Goal: Information Seeking & Learning: Learn about a topic

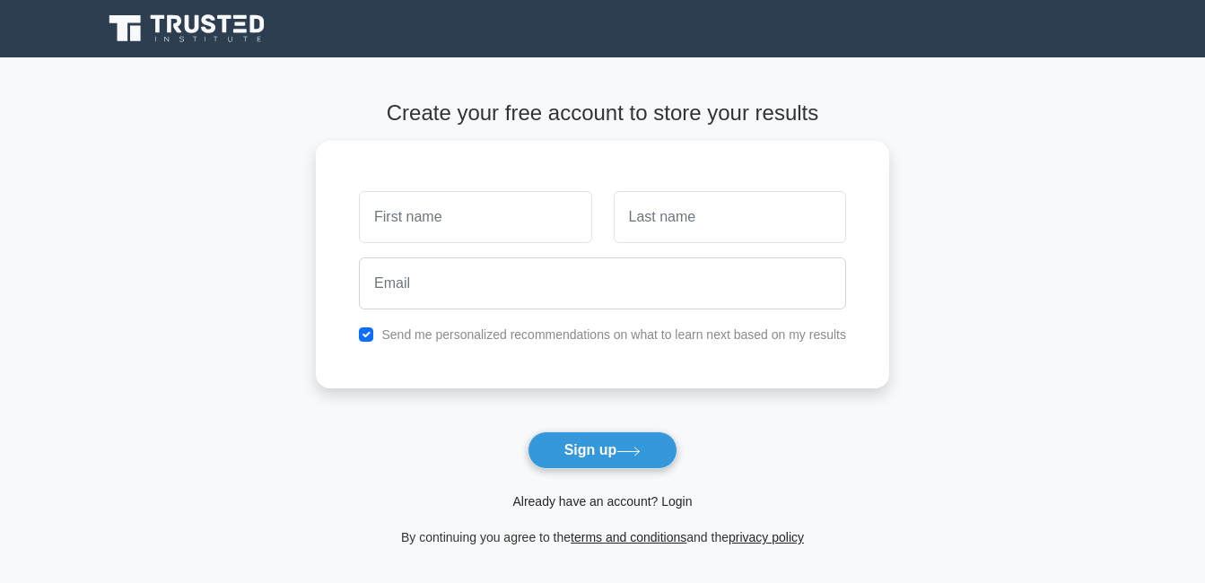
click at [645, 499] on link "Already have an account? Login" at bounding box center [601, 501] width 179 height 14
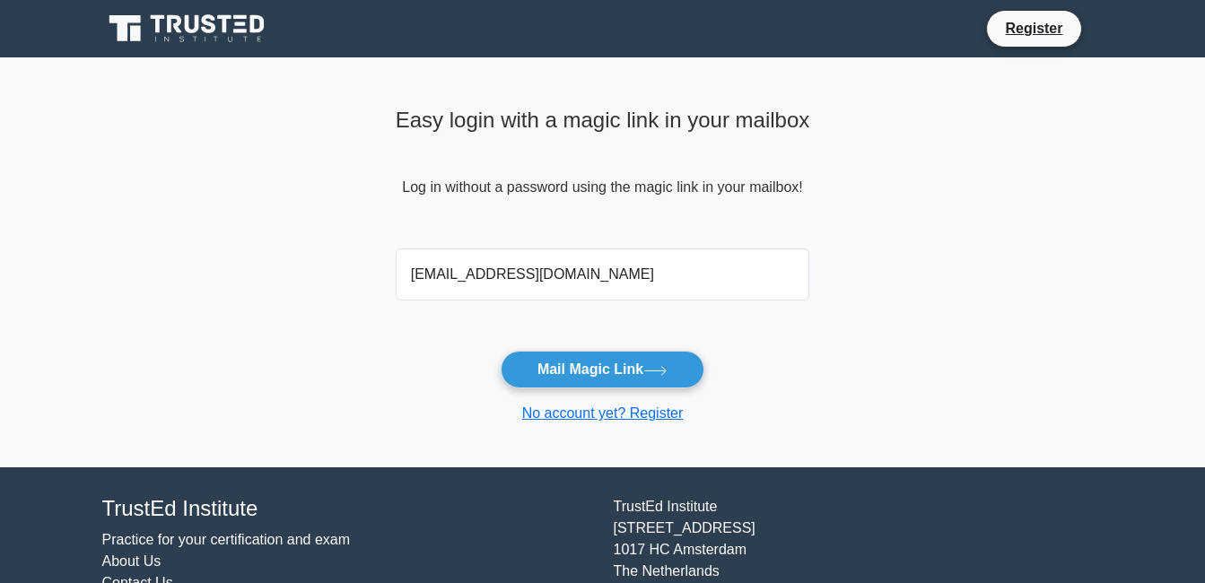
type input "[EMAIL_ADDRESS][DOMAIN_NAME]"
click at [501, 351] on button "Mail Magic Link" at bounding box center [603, 370] width 204 height 38
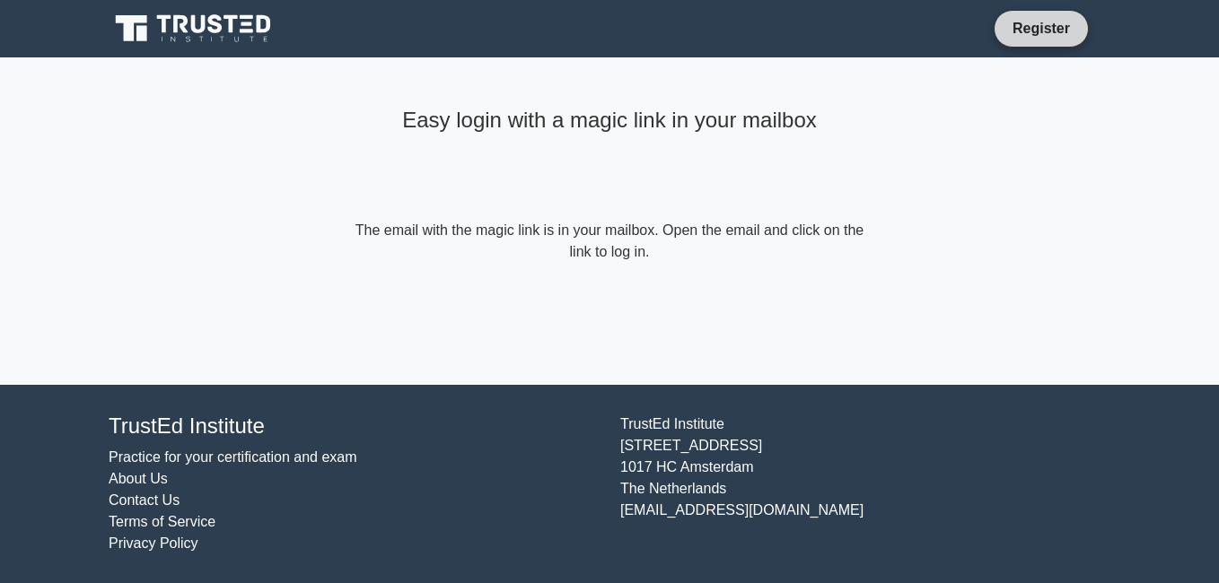
click at [1020, 36] on link "Register" at bounding box center [1040, 28] width 79 height 22
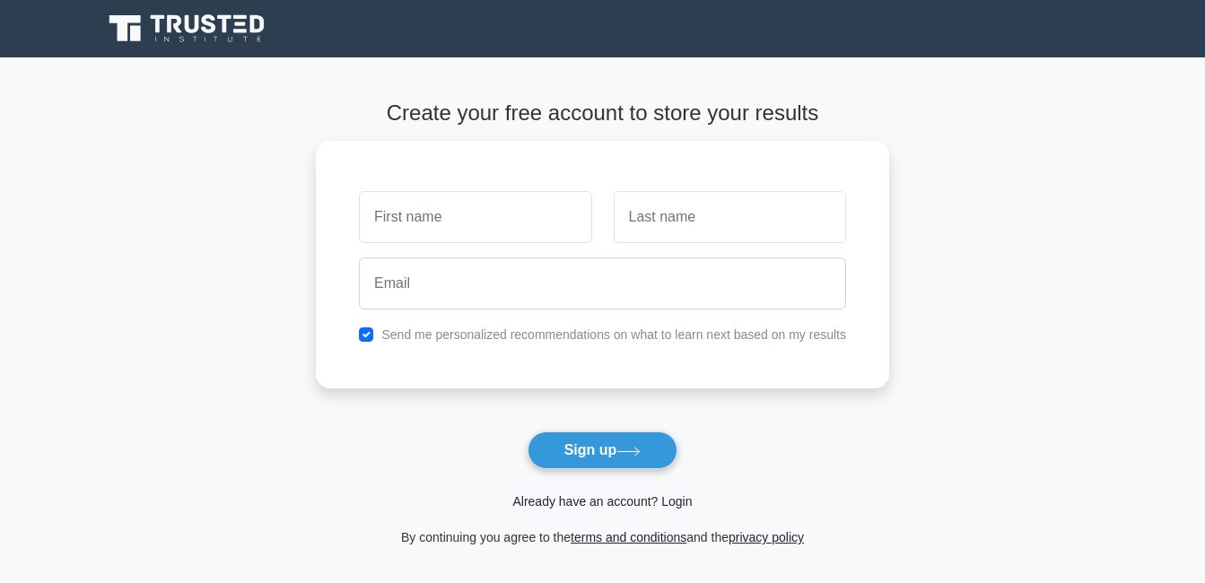
click at [620, 500] on link "Already have an account? Login" at bounding box center [601, 501] width 179 height 14
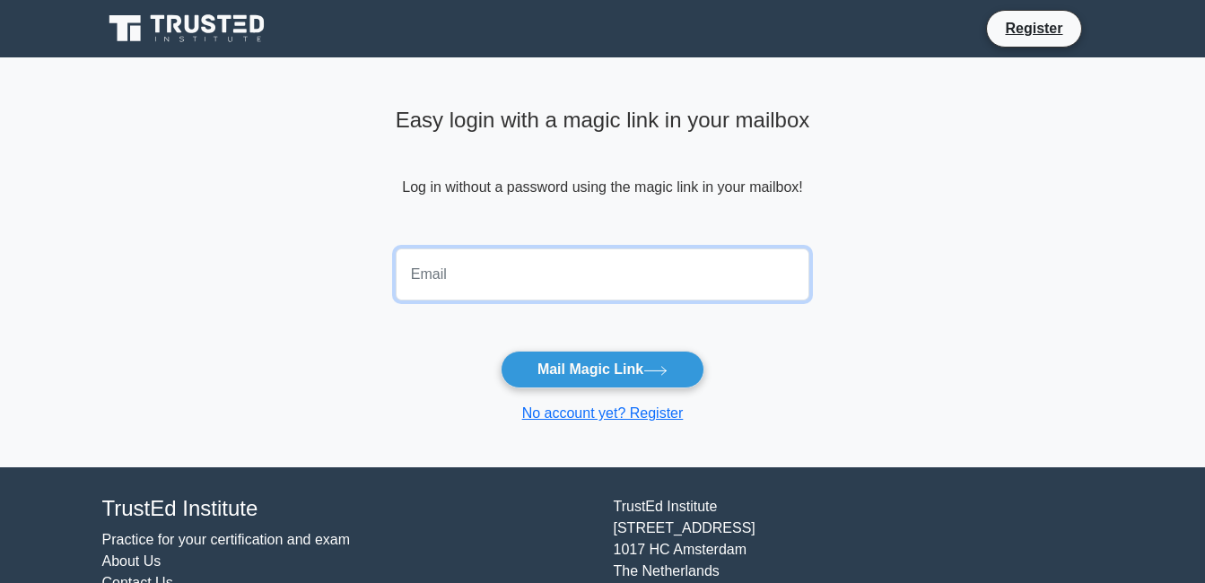
drag, startPoint x: 647, startPoint y: 375, endPoint x: 599, endPoint y: 263, distance: 121.8
click at [599, 263] on input "email" at bounding box center [603, 275] width 415 height 52
type input "[EMAIL_ADDRESS][DOMAIN_NAME]"
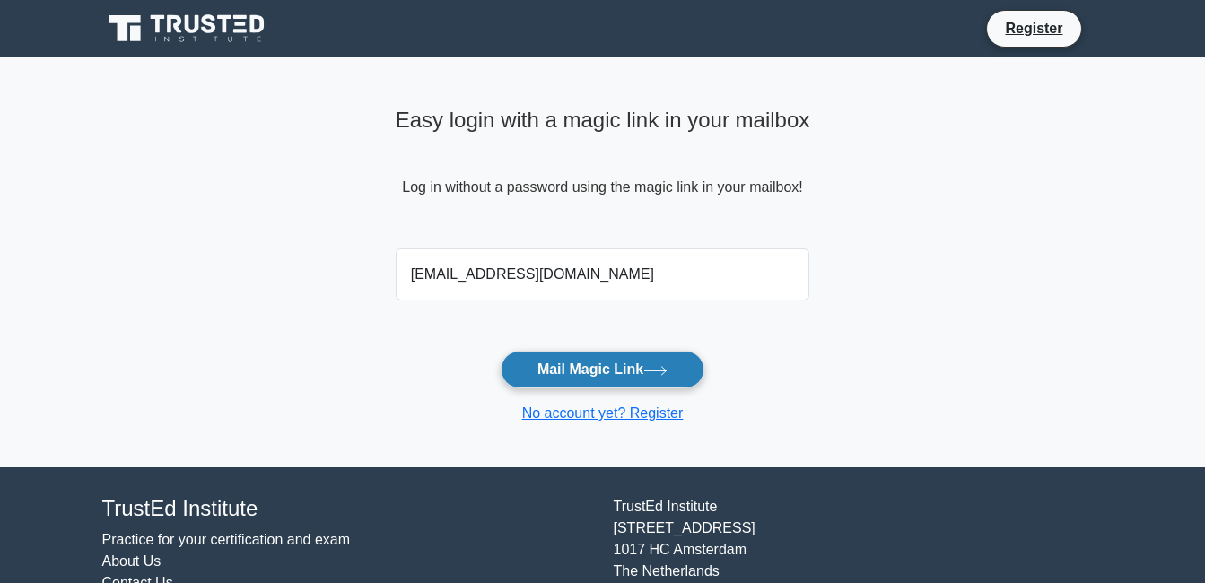
click at [573, 363] on button "Mail Magic Link" at bounding box center [603, 370] width 204 height 38
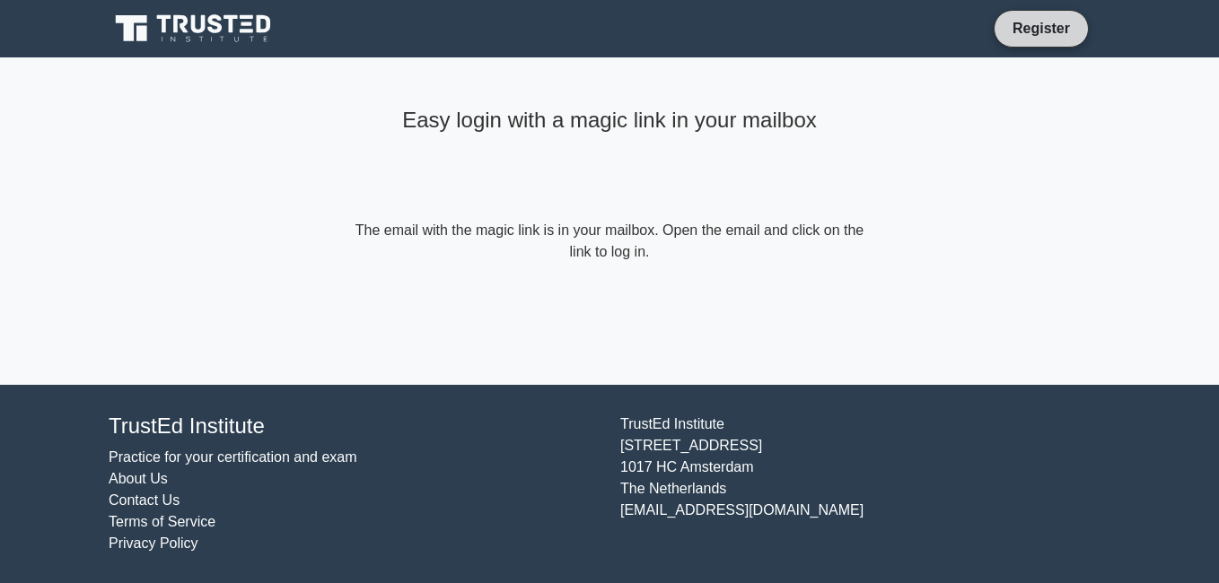
click at [1057, 33] on link "Register" at bounding box center [1040, 28] width 79 height 22
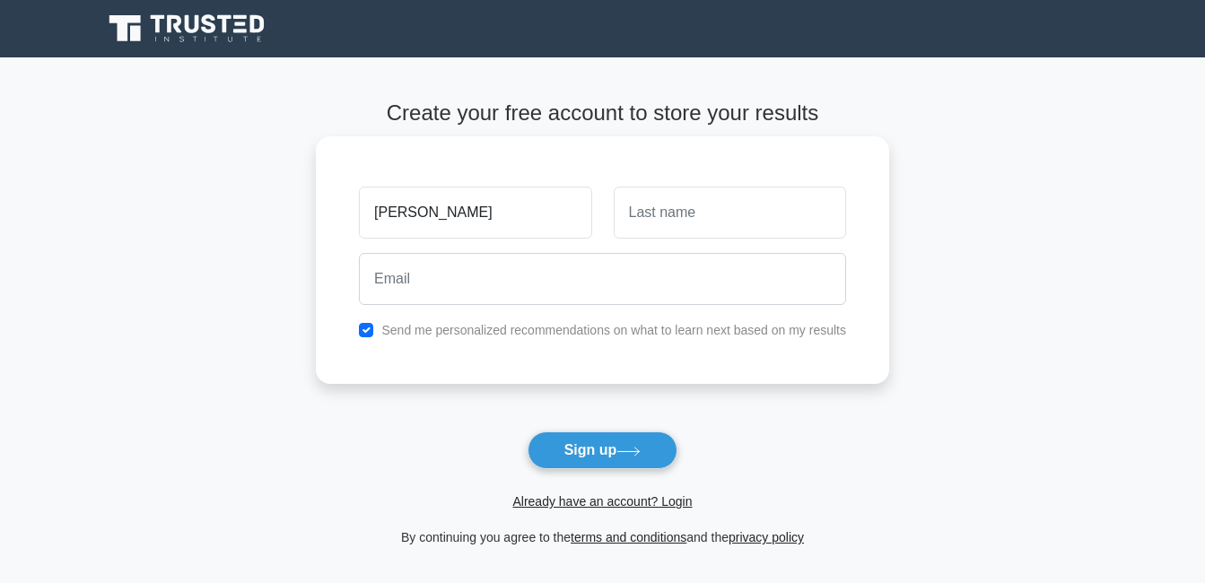
type input "[PERSON_NAME]"
click at [528, 432] on button "Sign up" at bounding box center [603, 451] width 151 height 38
type input "mekawy"
click at [528, 432] on button "Sign up" at bounding box center [603, 451] width 151 height 38
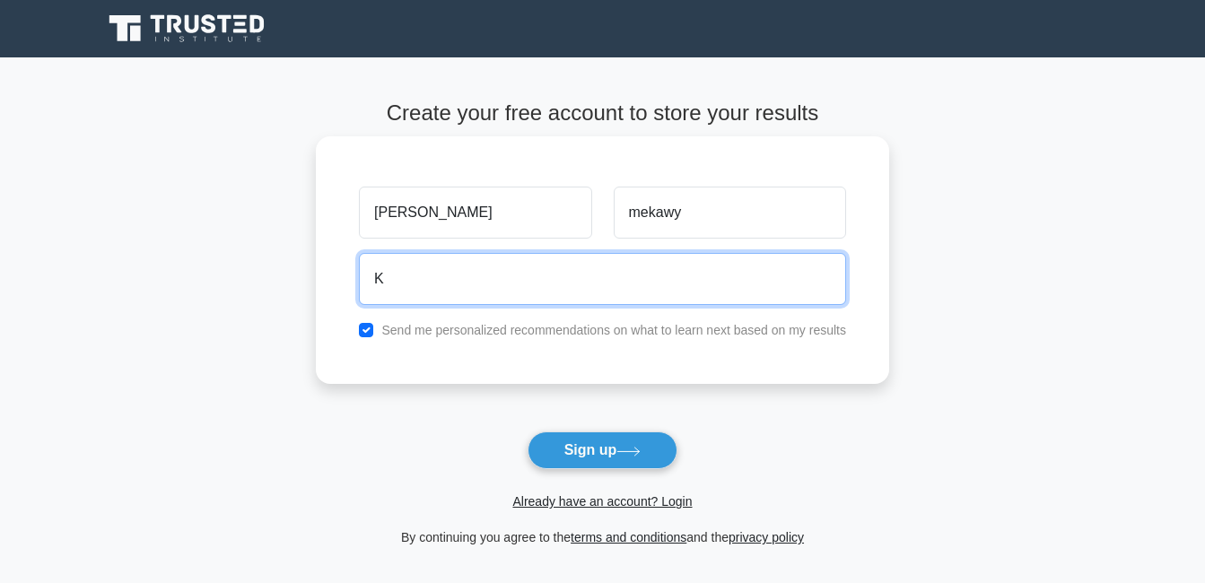
type input "[EMAIL_ADDRESS][DOMAIN_NAME]"
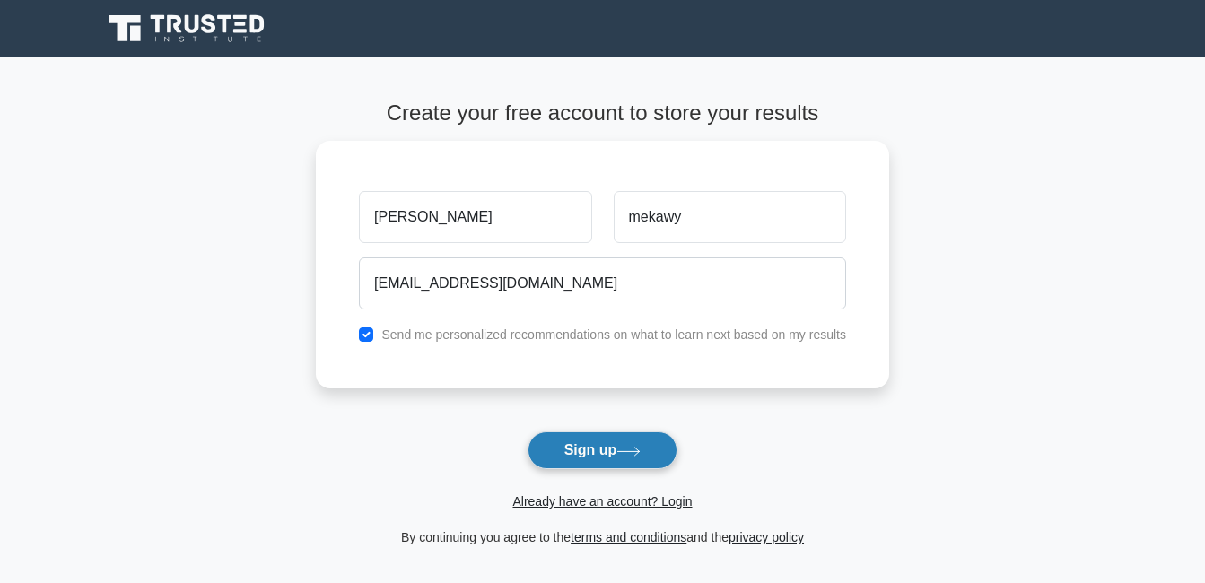
click at [562, 451] on button "Sign up" at bounding box center [603, 451] width 151 height 38
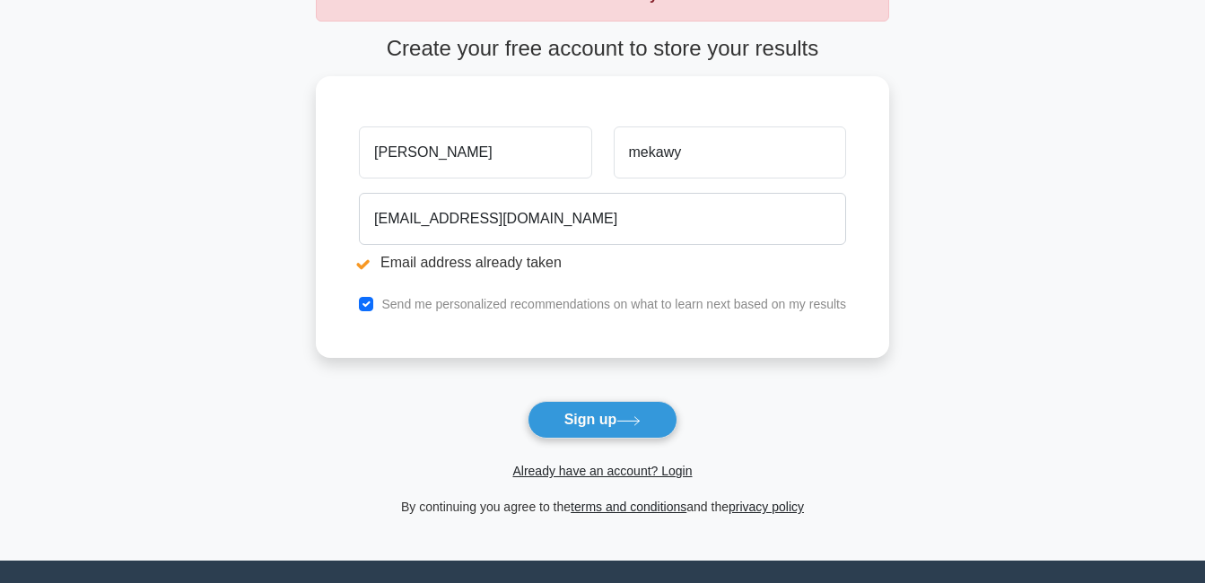
scroll to position [139, 0]
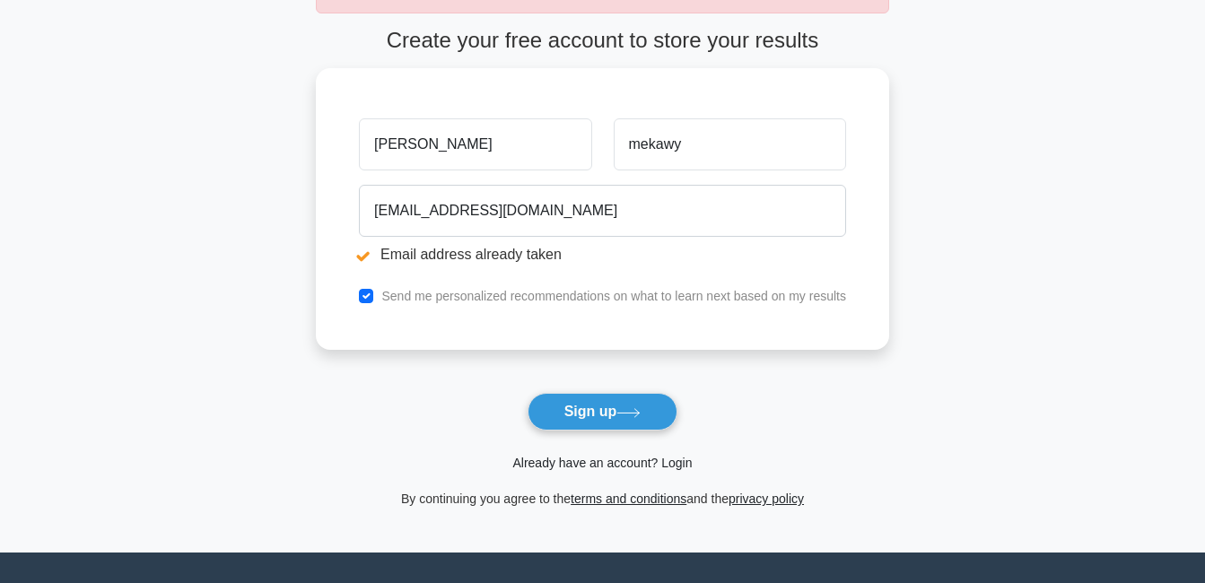
click at [634, 463] on link "Already have an account? Login" at bounding box center [601, 463] width 179 height 14
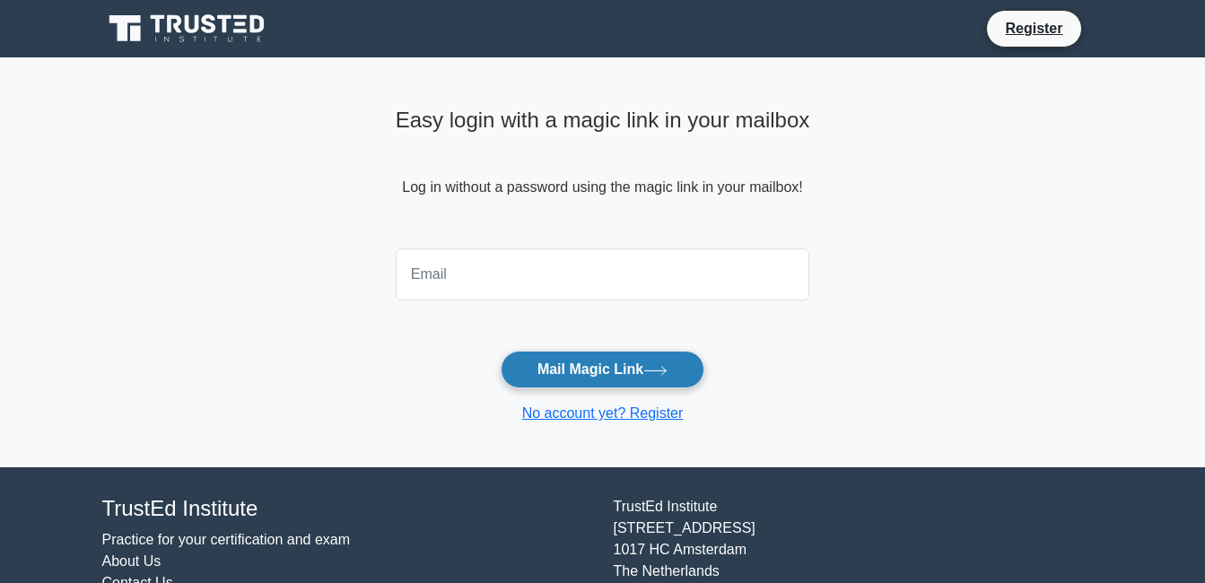
click at [633, 381] on button "Mail Magic Link" at bounding box center [603, 370] width 204 height 38
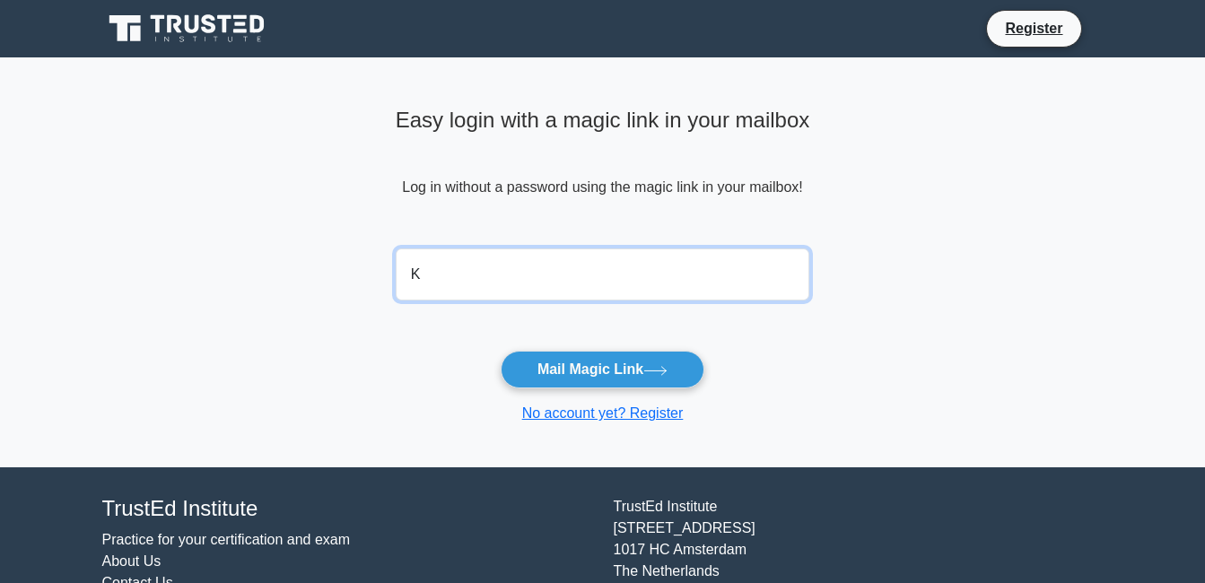
click at [501, 351] on button "Mail Magic Link" at bounding box center [603, 370] width 204 height 38
type input "karimbo369@yahoo.com"
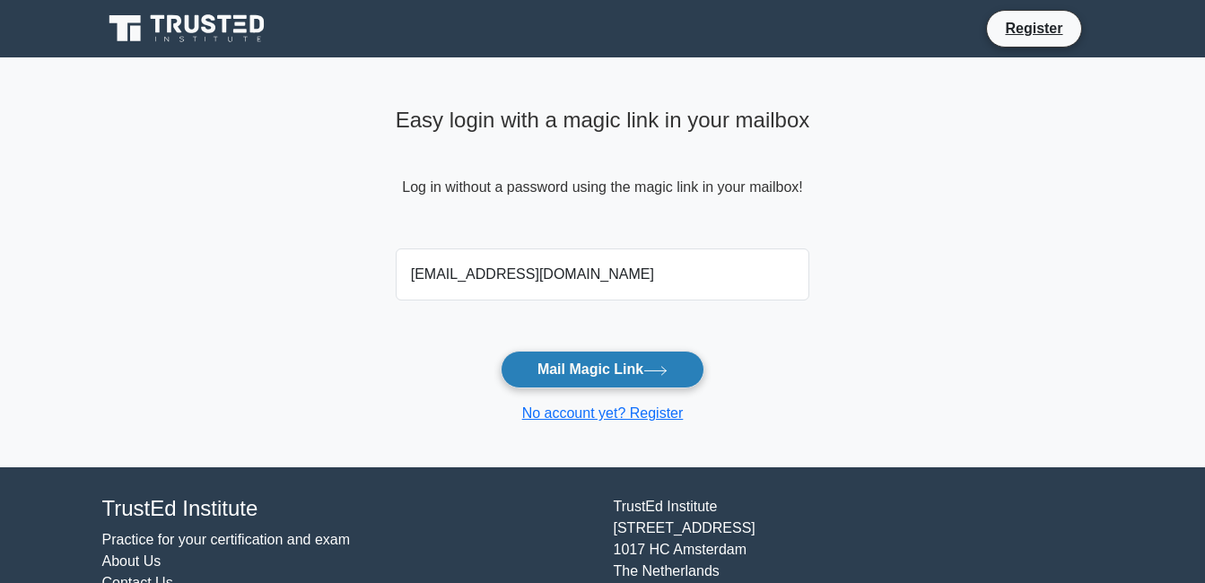
click at [657, 354] on button "Mail Magic Link" at bounding box center [603, 370] width 204 height 38
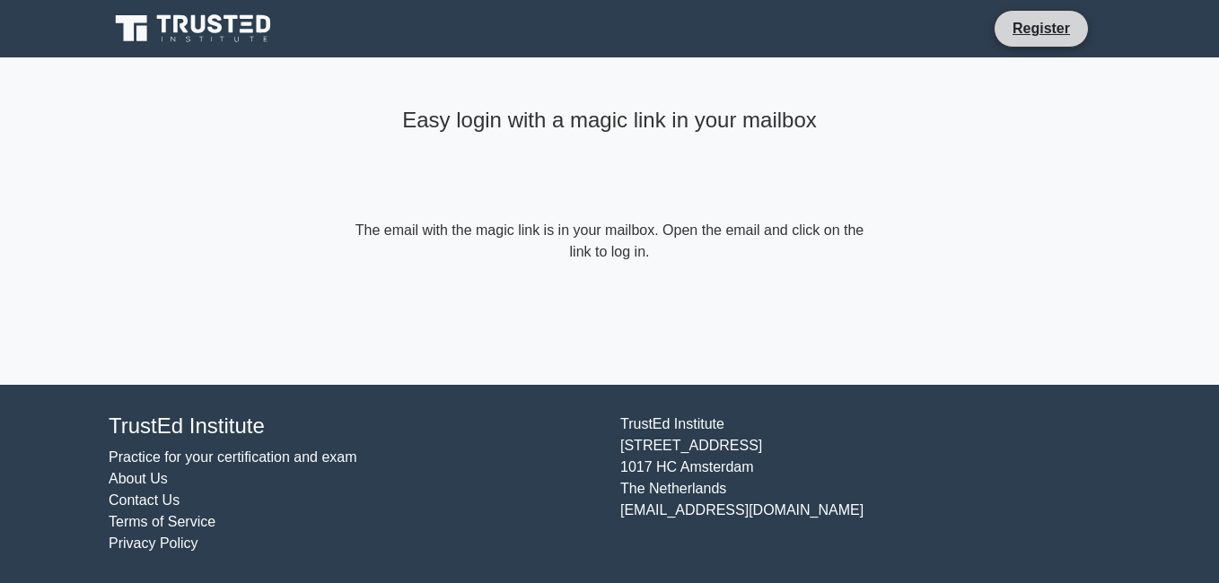
click at [1042, 42] on li "Register" at bounding box center [1040, 29] width 95 height 38
click at [1043, 26] on link "Register" at bounding box center [1040, 28] width 79 height 22
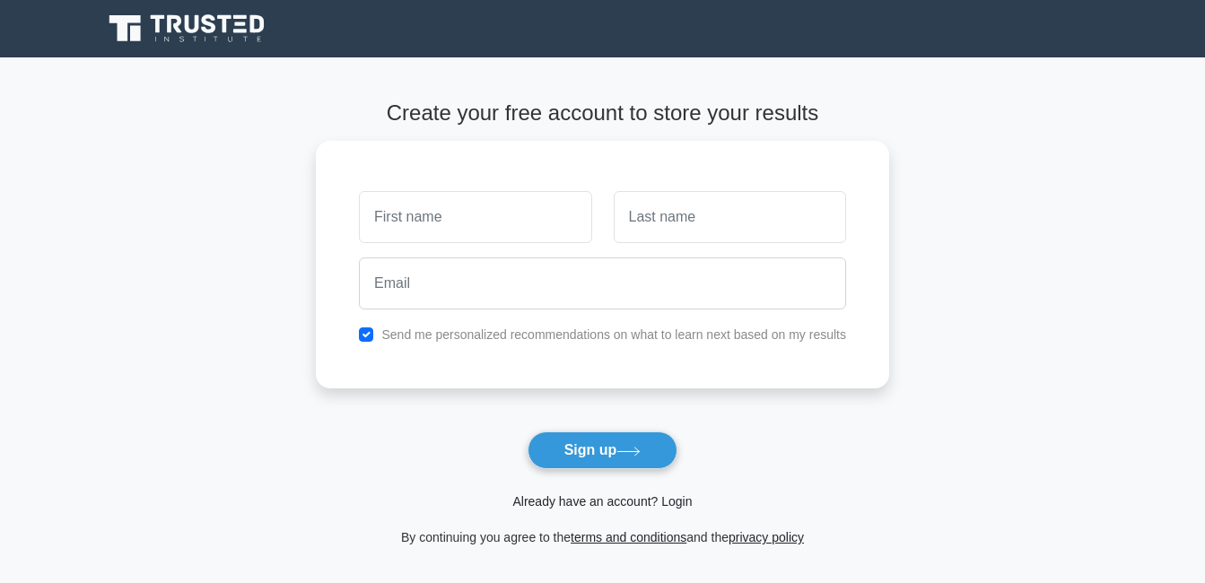
click at [680, 499] on link "Already have an account? Login" at bounding box center [601, 501] width 179 height 14
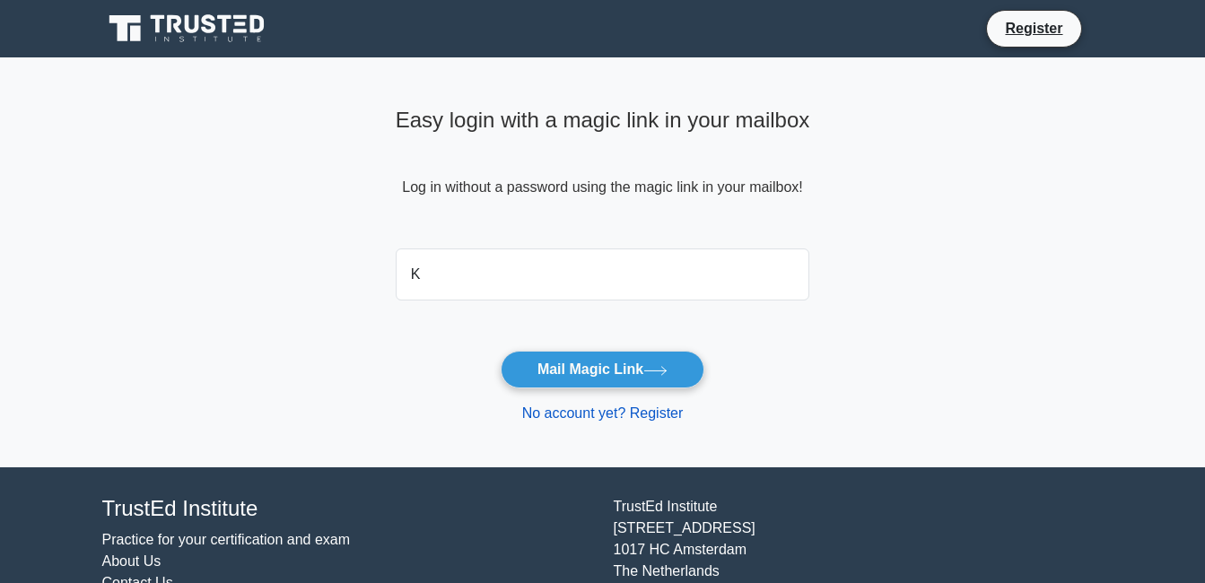
type input "[EMAIL_ADDRESS][DOMAIN_NAME]"
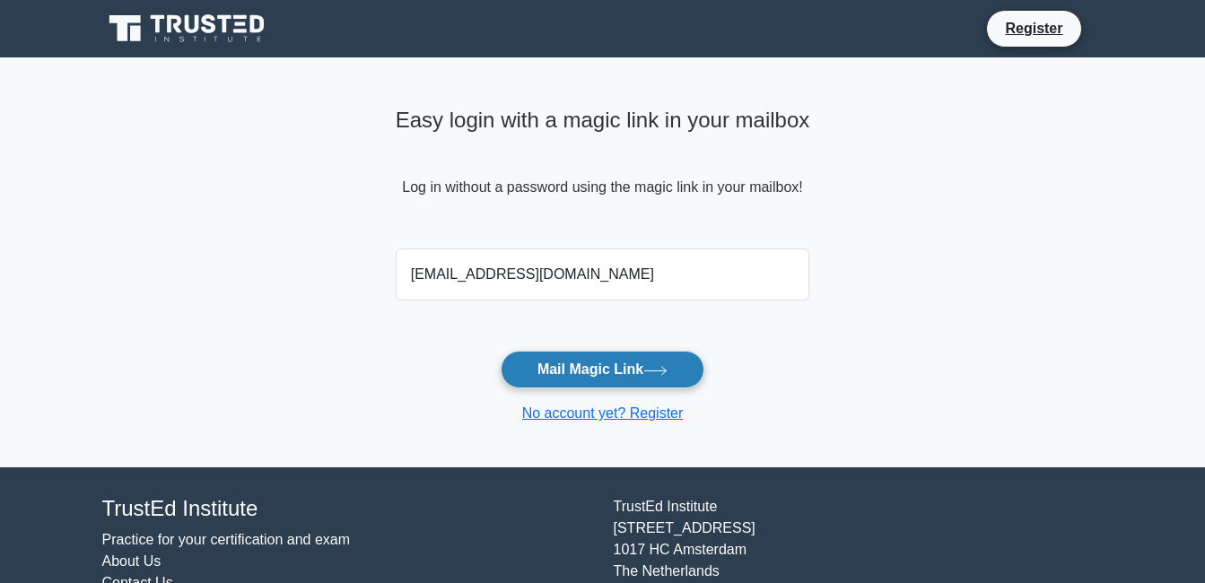
click at [559, 366] on button "Mail Magic Link" at bounding box center [603, 370] width 204 height 38
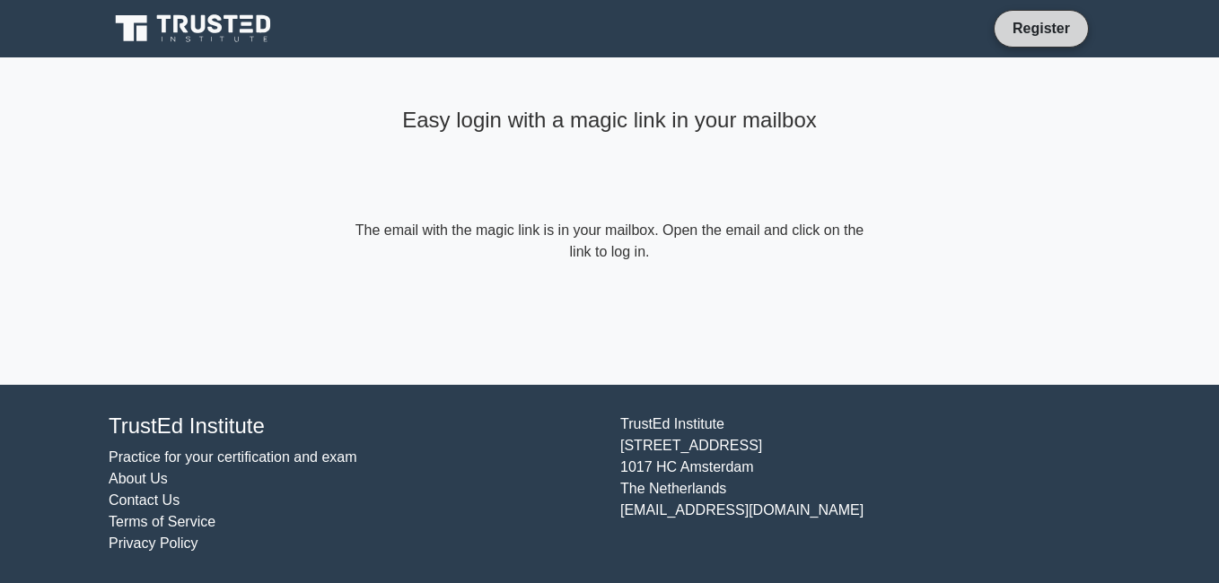
click at [1033, 17] on link "Register" at bounding box center [1040, 28] width 79 height 22
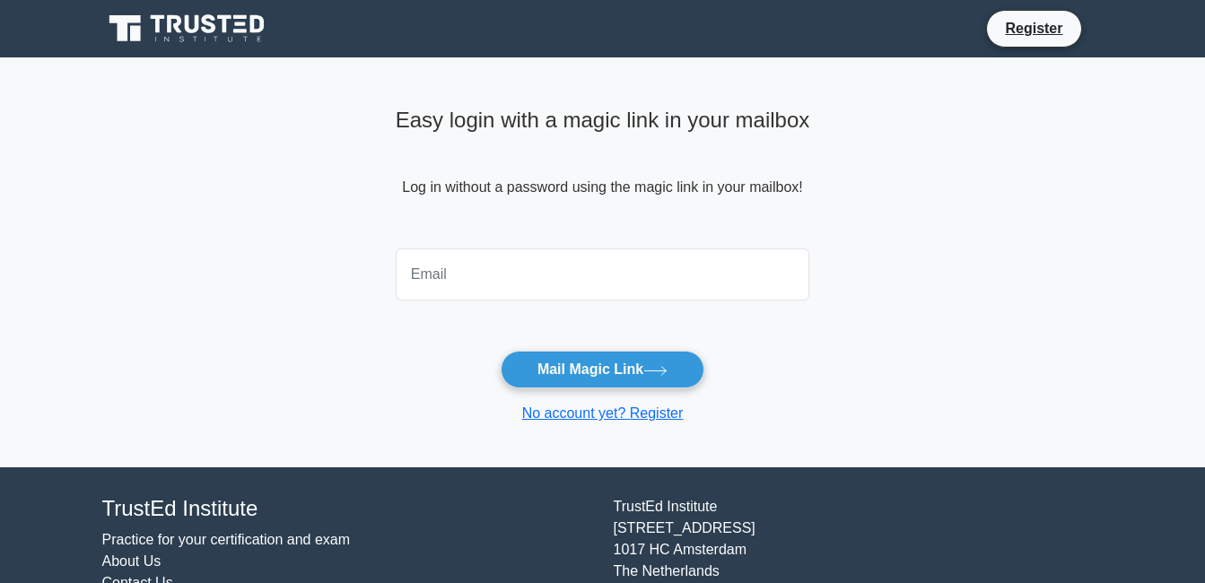
click at [821, 359] on div "Easy login with a magic link in your mailbox Log in without a password using th…" at bounding box center [603, 262] width 436 height 410
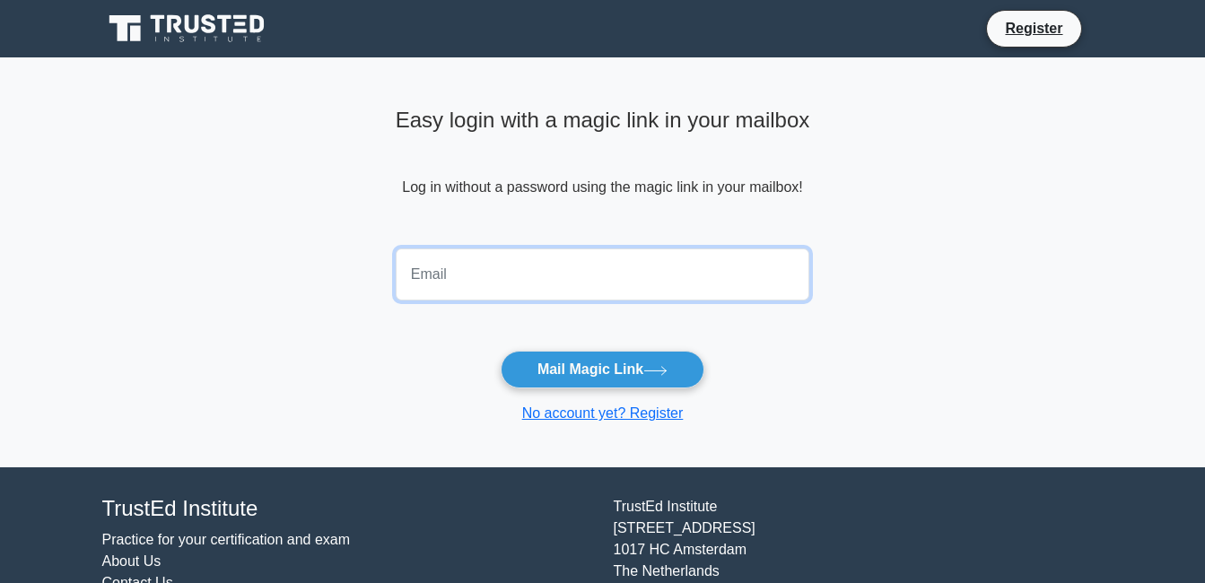
click at [725, 269] on input "email" at bounding box center [603, 275] width 415 height 52
type input "[EMAIL_ADDRESS][DOMAIN_NAME]"
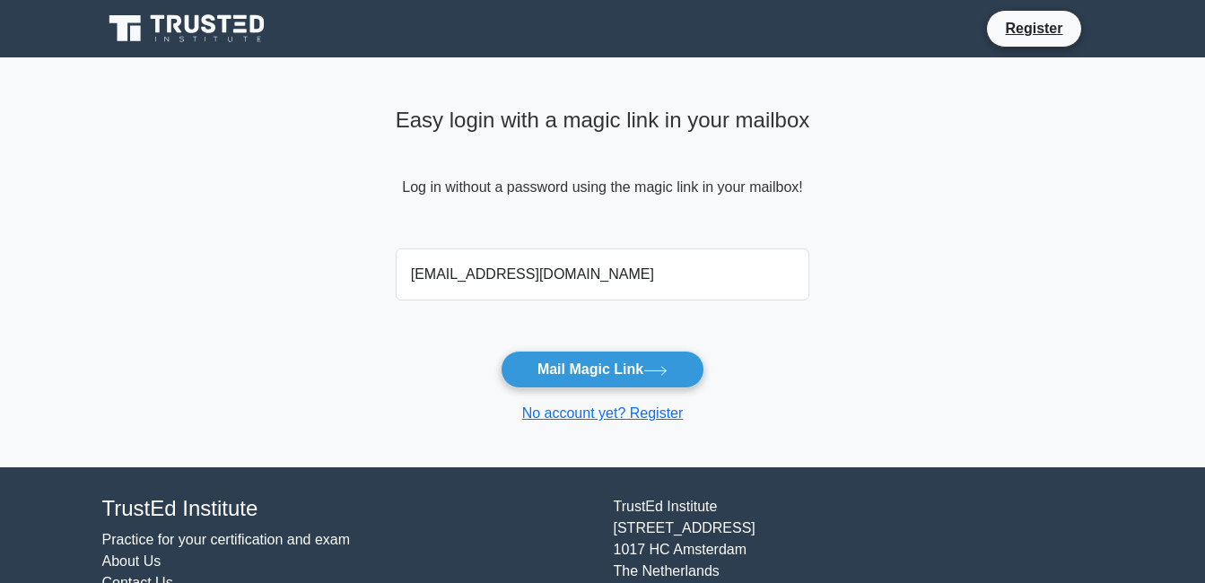
drag, startPoint x: 610, startPoint y: 378, endPoint x: 431, endPoint y: 345, distance: 182.5
click at [431, 345] on form "[EMAIL_ADDRESS][DOMAIN_NAME] Mail Magic Link No account yet? Register" at bounding box center [603, 332] width 415 height 183
click at [609, 377] on button "Mail Magic Link" at bounding box center [603, 370] width 204 height 38
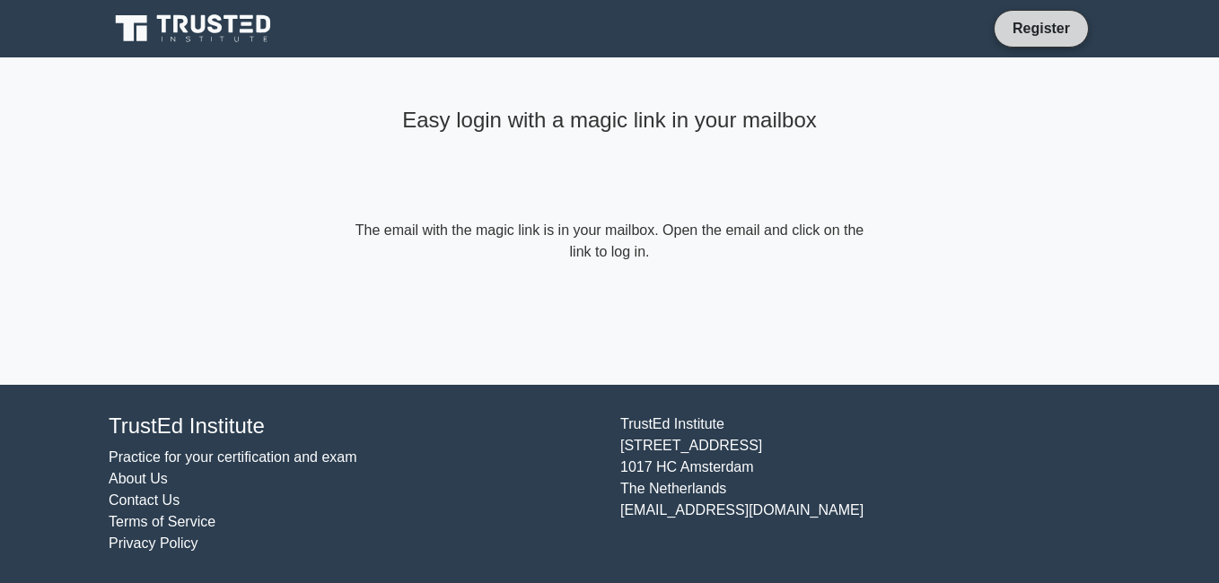
click at [1037, 26] on link "Register" at bounding box center [1040, 28] width 79 height 22
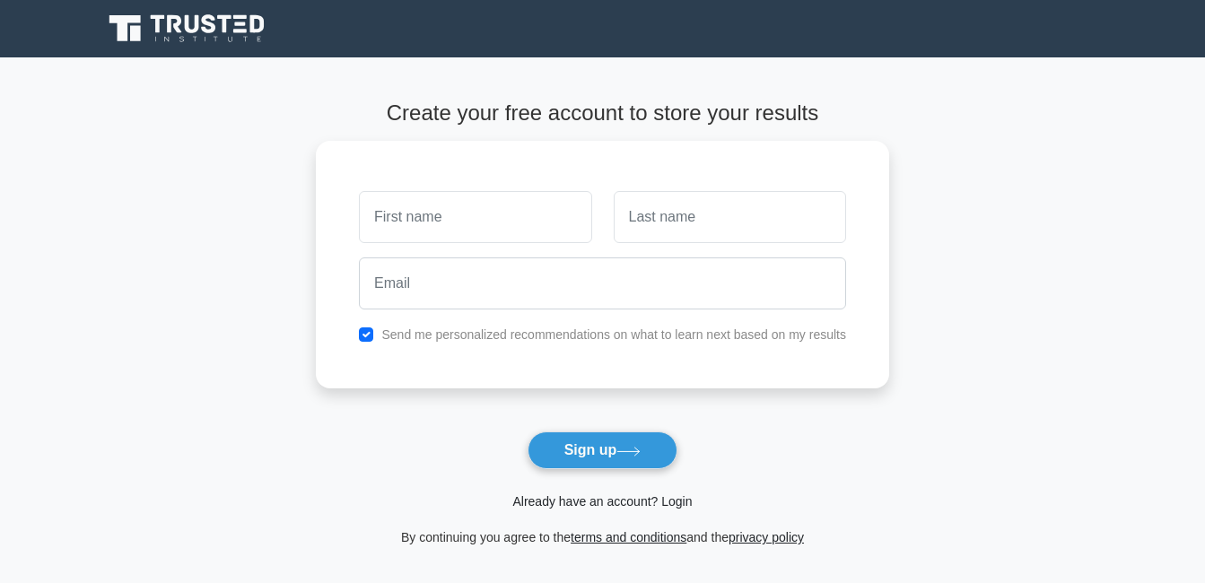
click at [662, 507] on link "Already have an account? Login" at bounding box center [601, 501] width 179 height 14
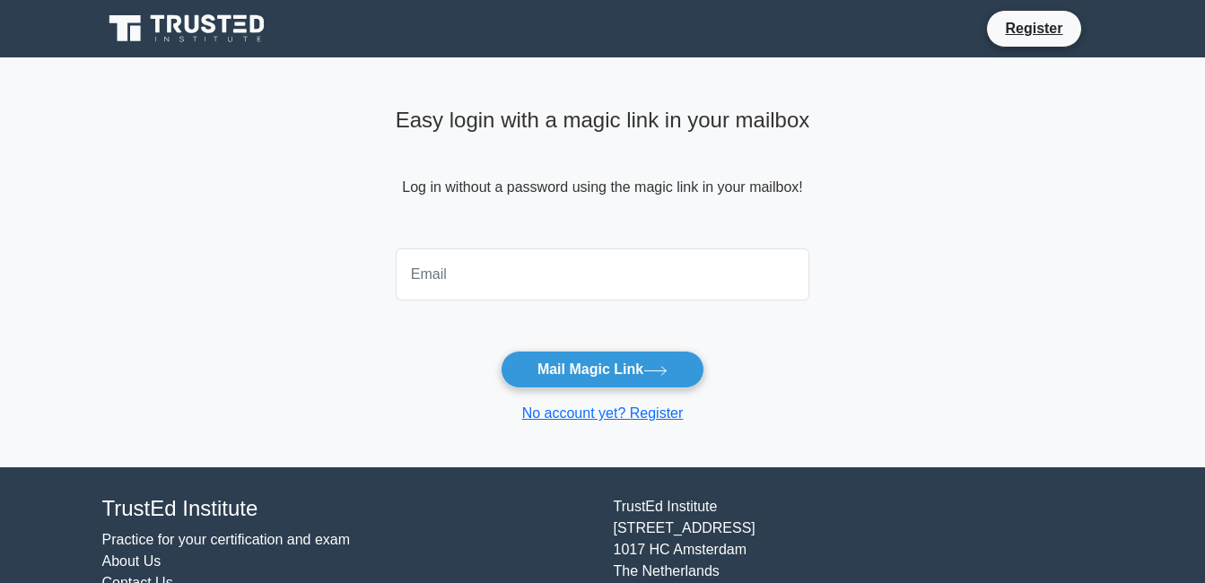
click at [630, 257] on input "email" at bounding box center [603, 275] width 415 height 52
type input "karimbo369@yahoo.com"
click at [663, 292] on input "karimbo369@yahoo.com" at bounding box center [603, 275] width 415 height 52
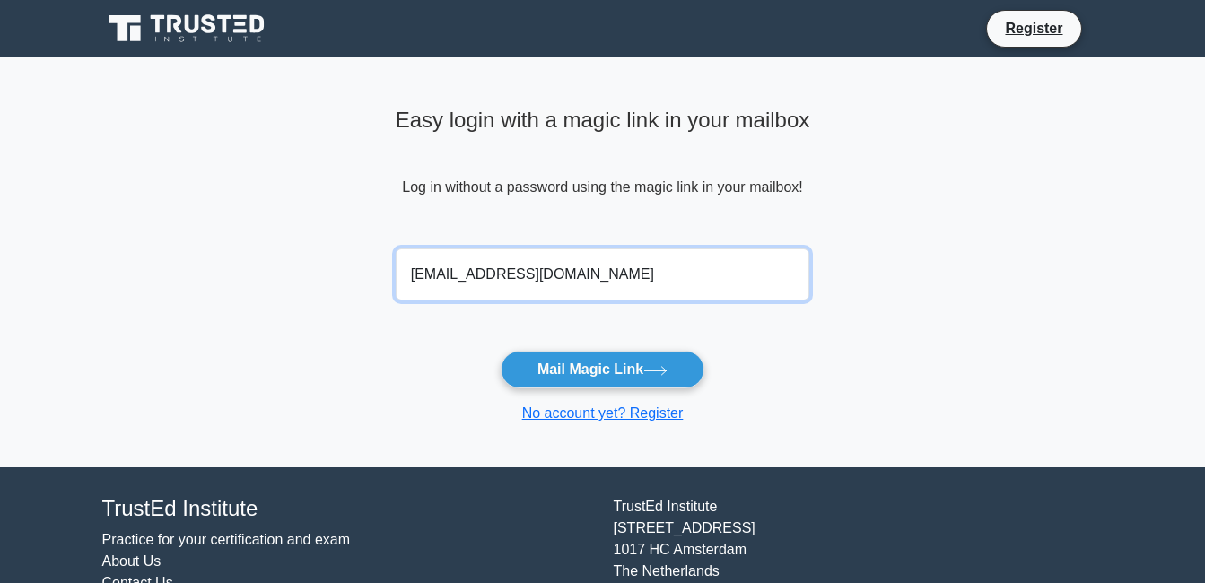
click at [698, 280] on input "karimbo369@yahoo.com" at bounding box center [603, 275] width 415 height 52
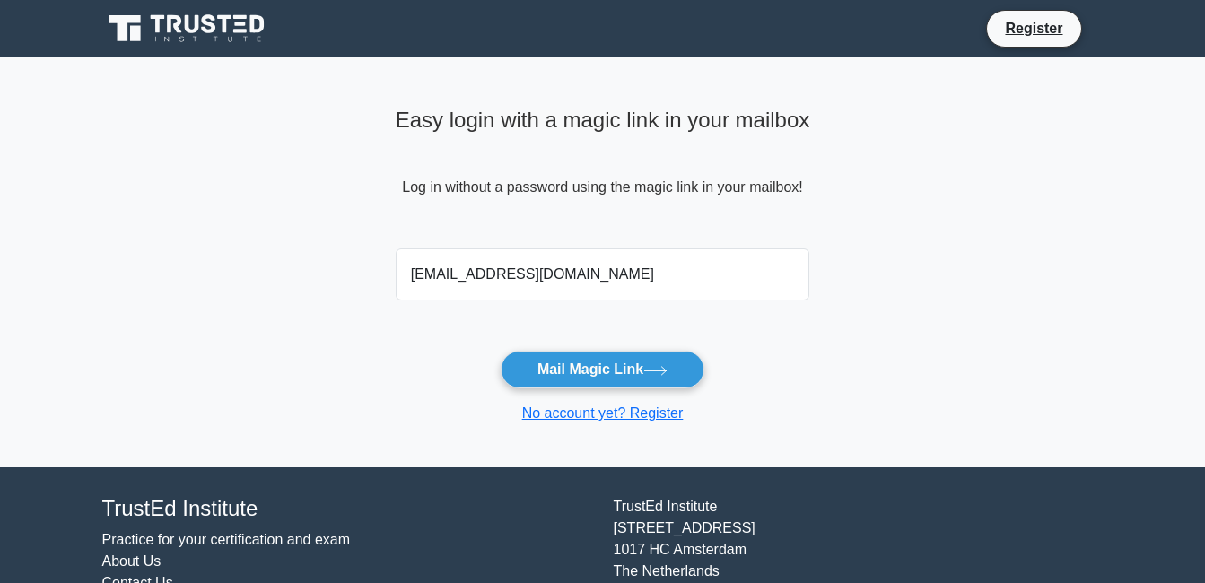
click at [733, 403] on div "No account yet? Register" at bounding box center [603, 414] width 415 height 22
click at [635, 365] on button "Mail Magic Link" at bounding box center [603, 370] width 204 height 38
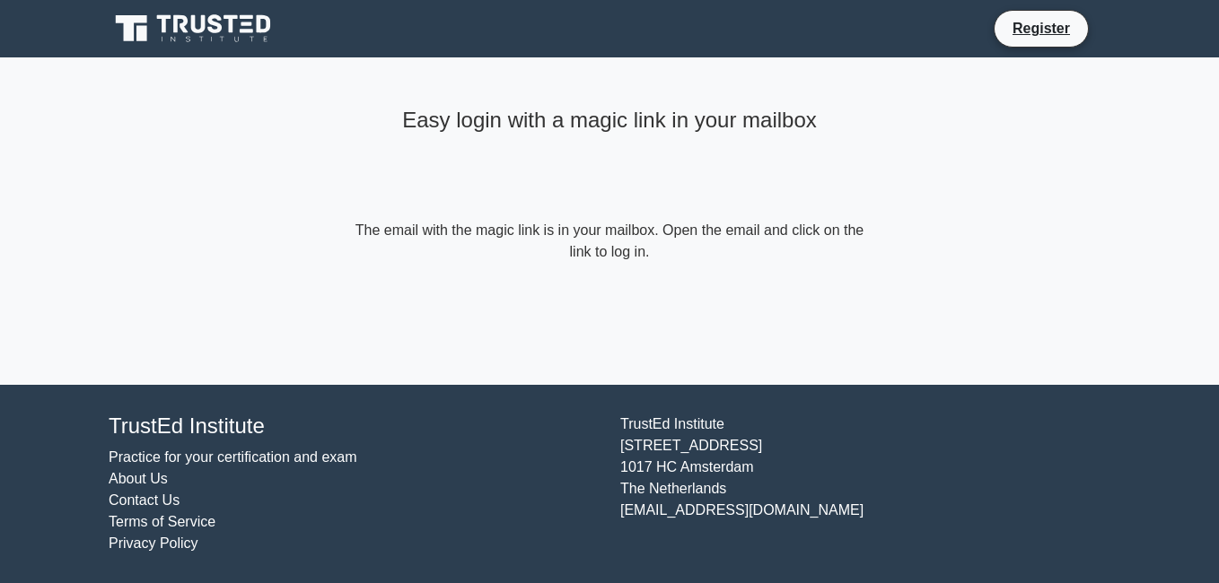
click at [155, 499] on link "Contact Us" at bounding box center [144, 500] width 71 height 15
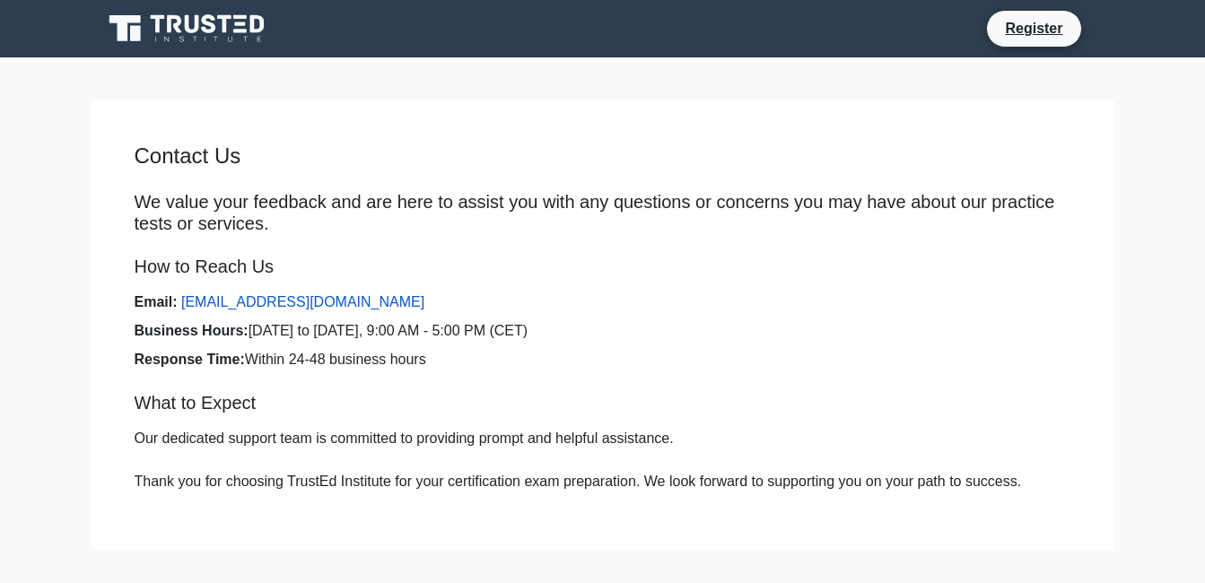
click at [298, 301] on link "[EMAIL_ADDRESS][DOMAIN_NAME]" at bounding box center [302, 301] width 243 height 15
drag, startPoint x: 311, startPoint y: 308, endPoint x: 496, endPoint y: 259, distance: 191.1
click at [496, 259] on h5 "How to Reach Us" at bounding box center [603, 267] width 937 height 22
click at [1033, 39] on link "Register" at bounding box center [1033, 28] width 79 height 22
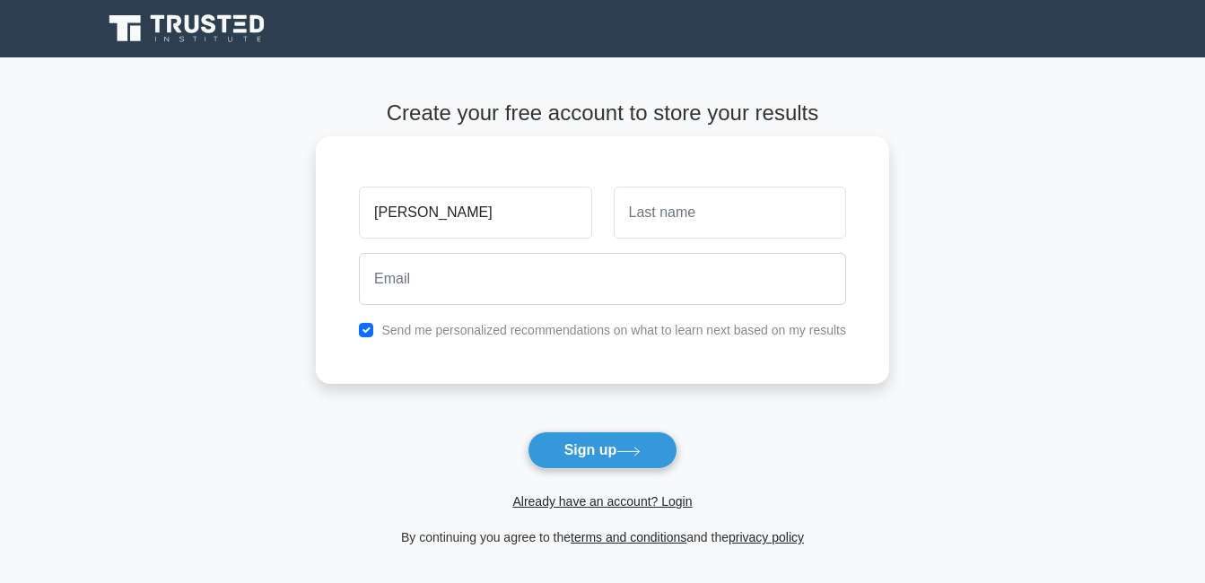
type input "[PERSON_NAME]"
click at [765, 230] on input "text" at bounding box center [730, 213] width 232 height 52
type input "mekawy"
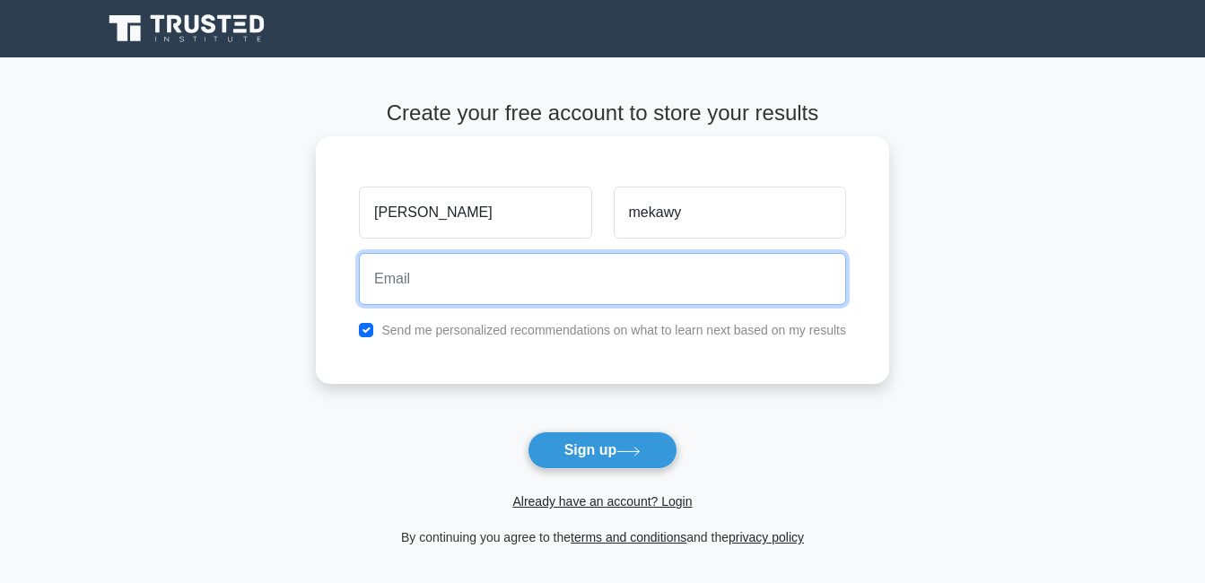
click at [615, 301] on input "email" at bounding box center [602, 279] width 487 height 52
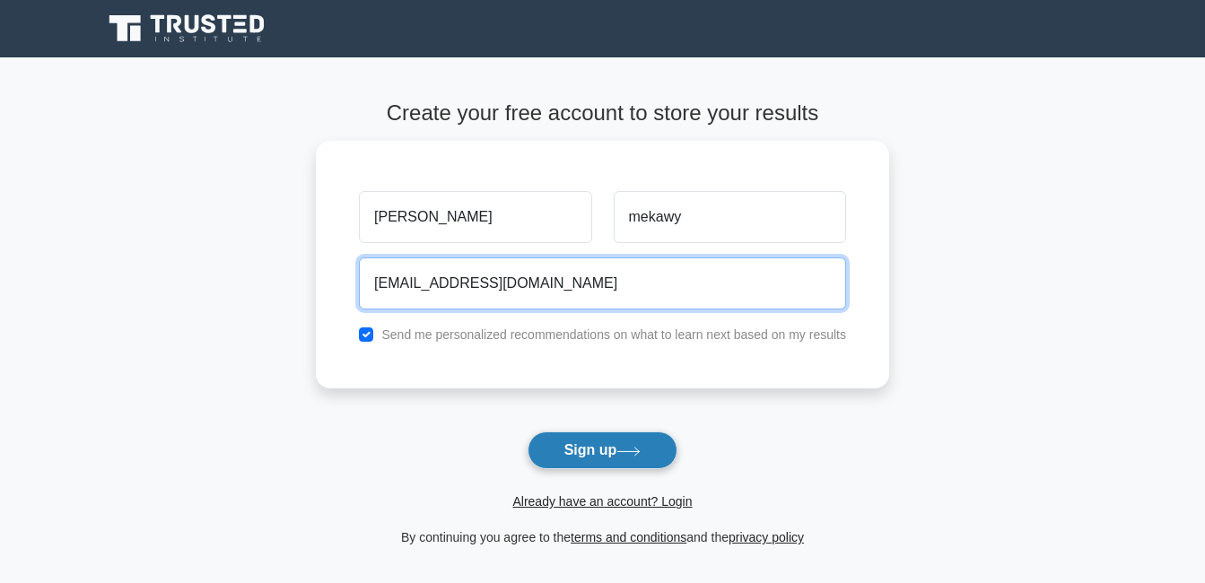
type input "[EMAIL_ADDRESS][DOMAIN_NAME]"
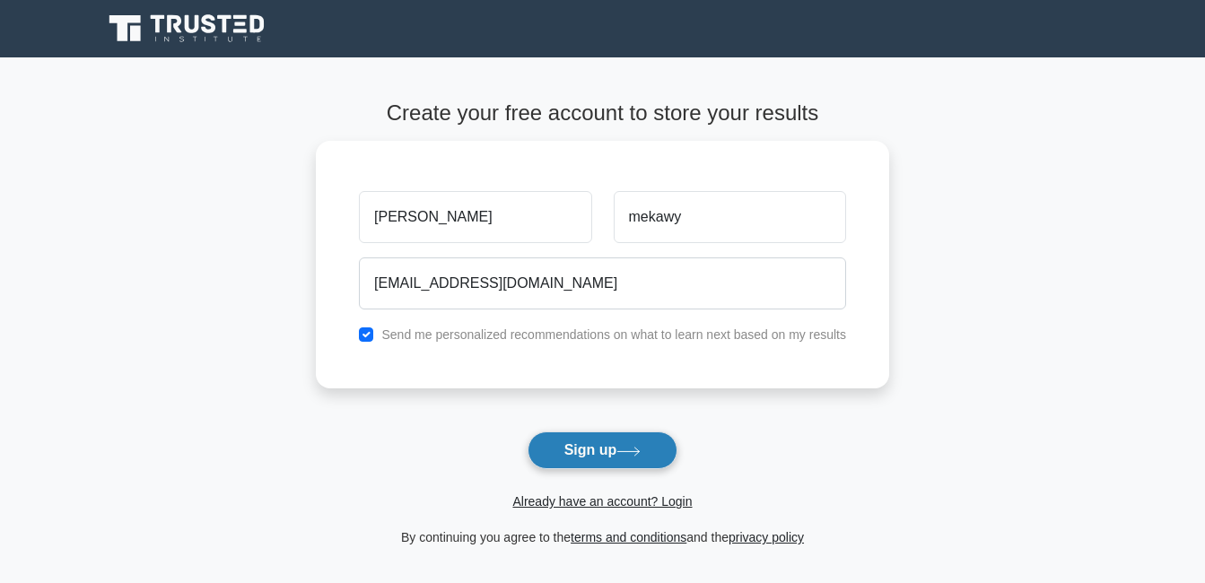
click at [630, 448] on icon at bounding box center [628, 452] width 24 height 10
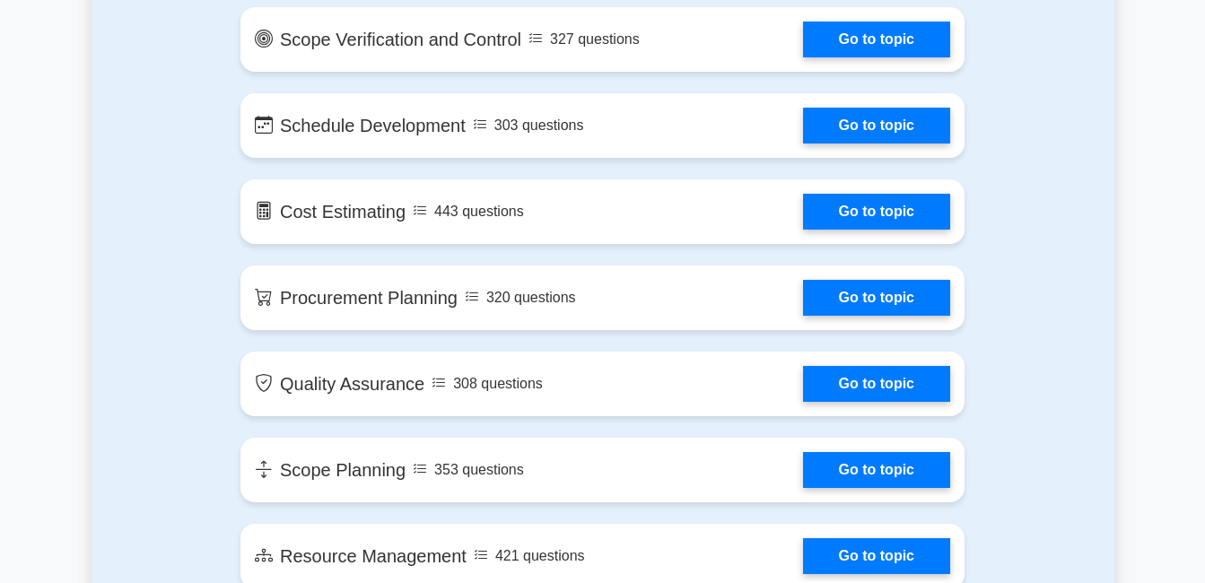
scroll to position [2225, 0]
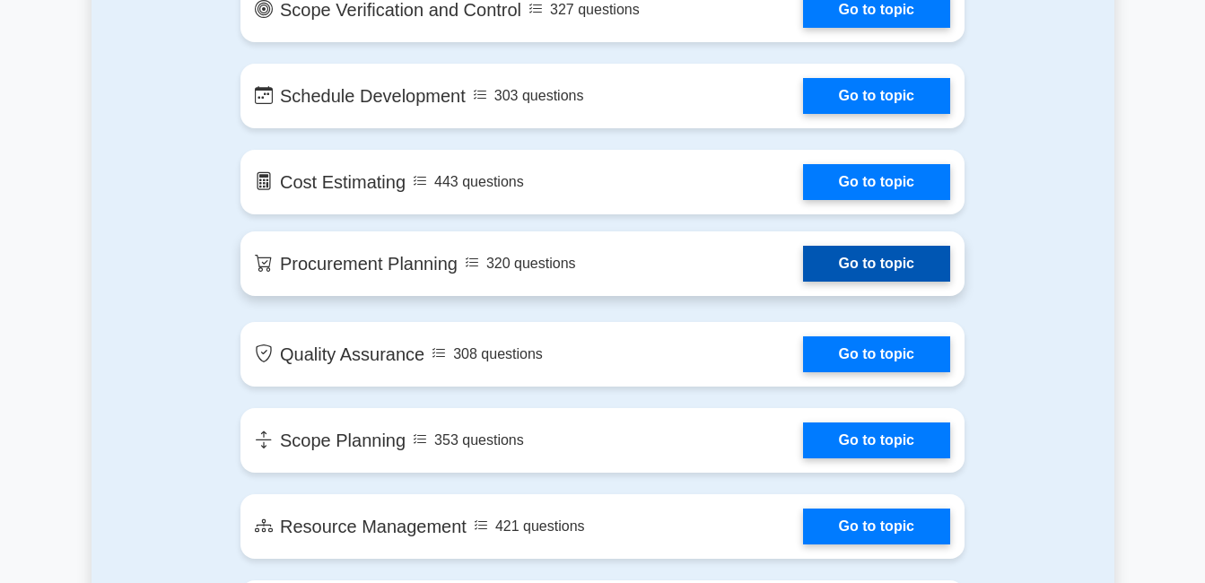
click at [868, 273] on link "Go to topic" at bounding box center [876, 264] width 147 height 36
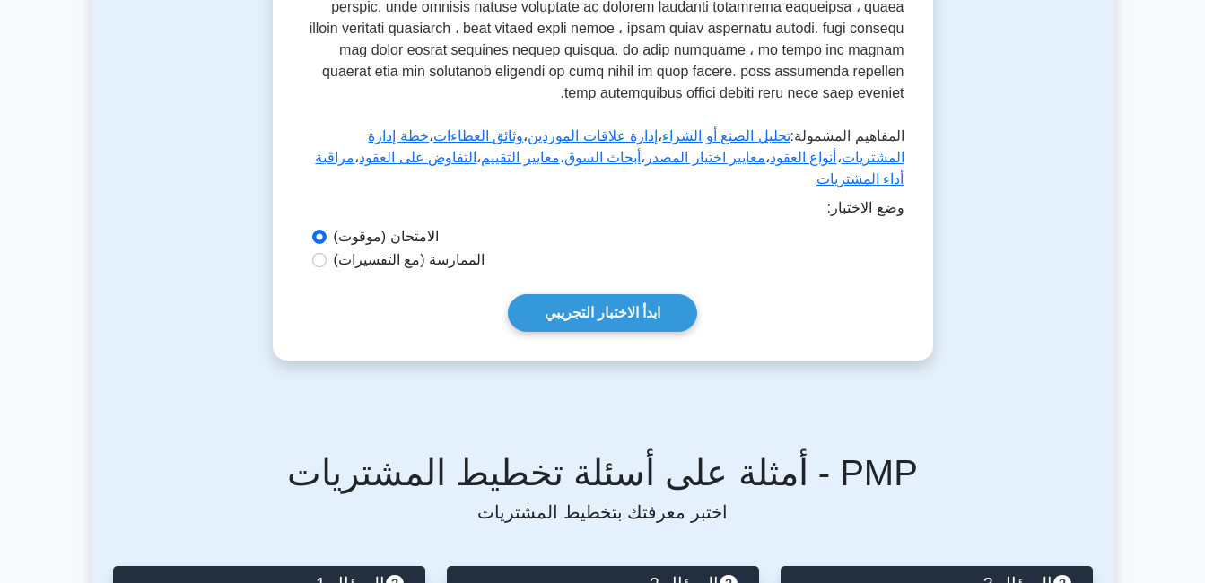
scroll to position [669, 0]
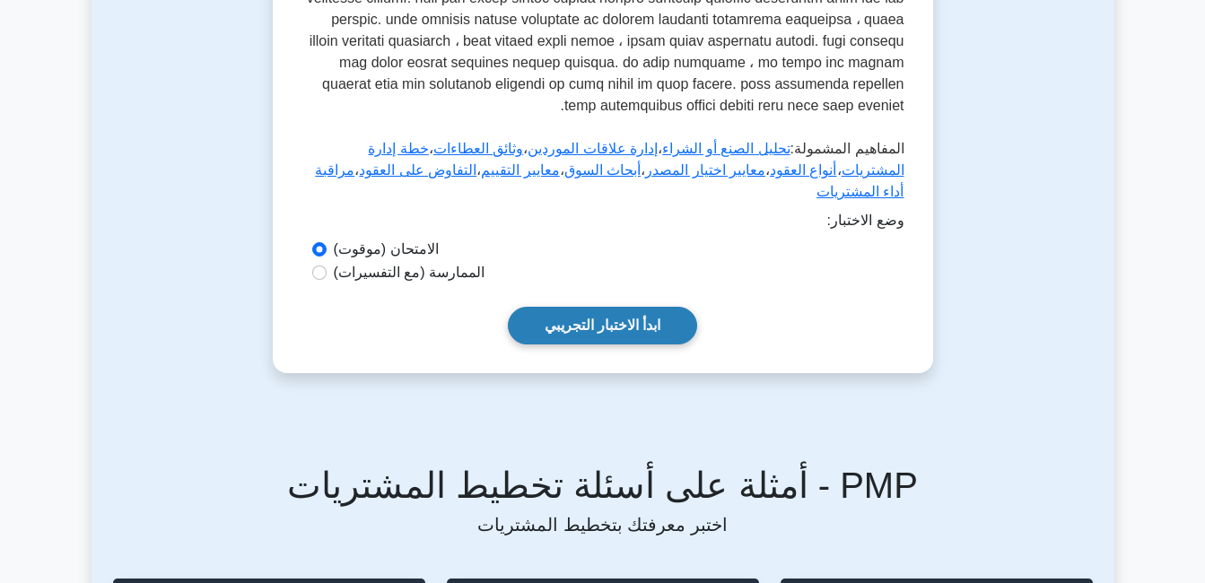
click at [668, 321] on link "ابدأ الاختبار التجريبي" at bounding box center [603, 326] width 190 height 38
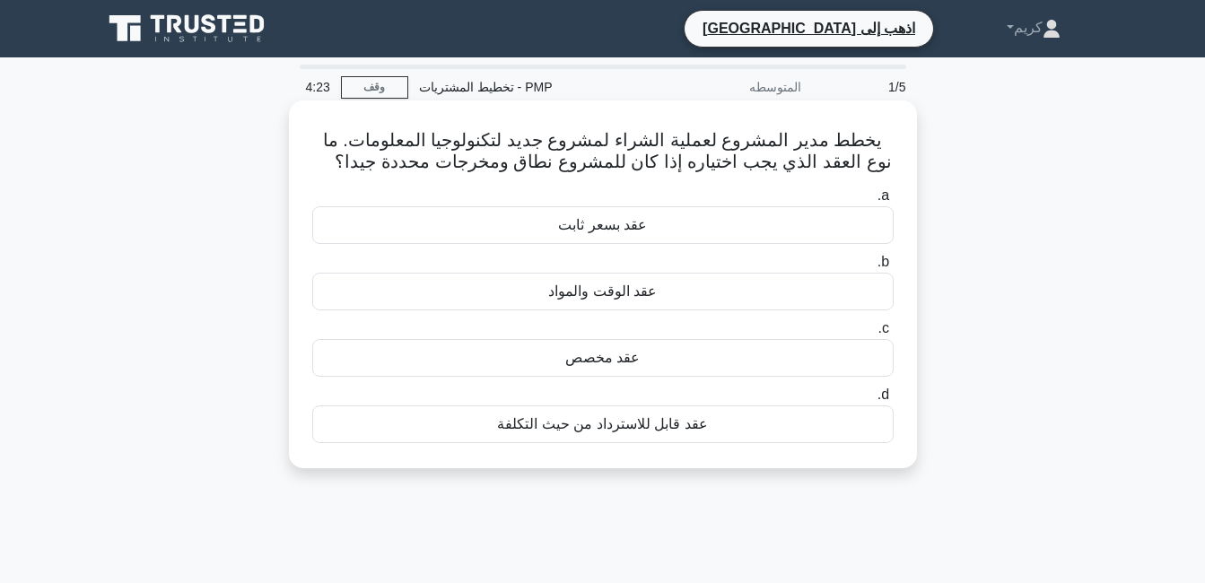
click at [630, 431] on div "عقد قابل للاسترداد من حيث التكلفة" at bounding box center [602, 425] width 581 height 38
click at [894, 401] on input "d. عقد قابل للاسترداد من حيث التكلفة" at bounding box center [894, 395] width 0 height 12
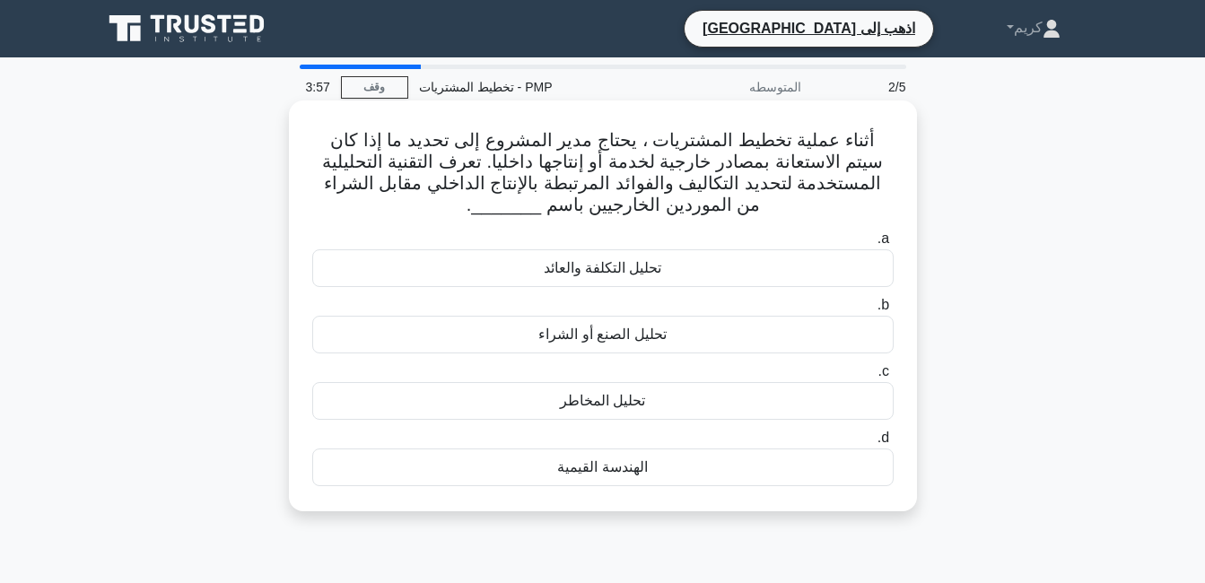
click at [642, 345] on div "تحليل الصنع أو الشراء" at bounding box center [602, 335] width 581 height 38
click at [894, 311] on input "b. تحليل الصنع أو الشراء" at bounding box center [894, 306] width 0 height 12
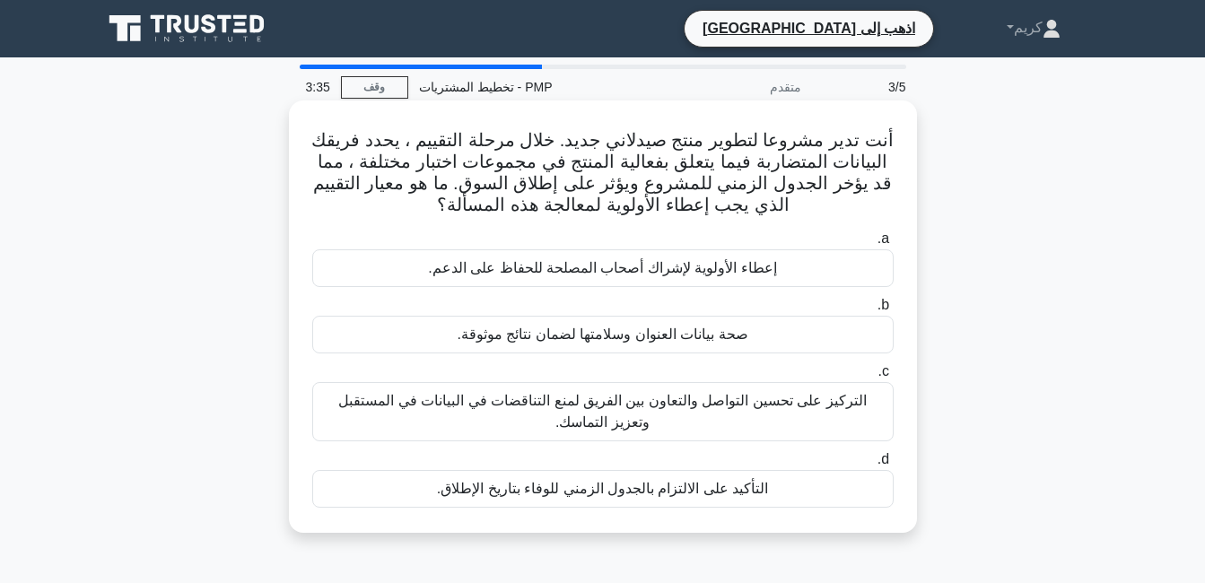
click at [655, 415] on div "التركيز على تحسين التواصل والتعاون بين الفريق لمنع التناقضات في البيانات في الم…" at bounding box center [602, 411] width 581 height 59
click at [894, 378] on input "c. التركيز على تحسين التواصل والتعاون بين الفريق لمنع التناقضات في البيانات في …" at bounding box center [894, 372] width 0 height 12
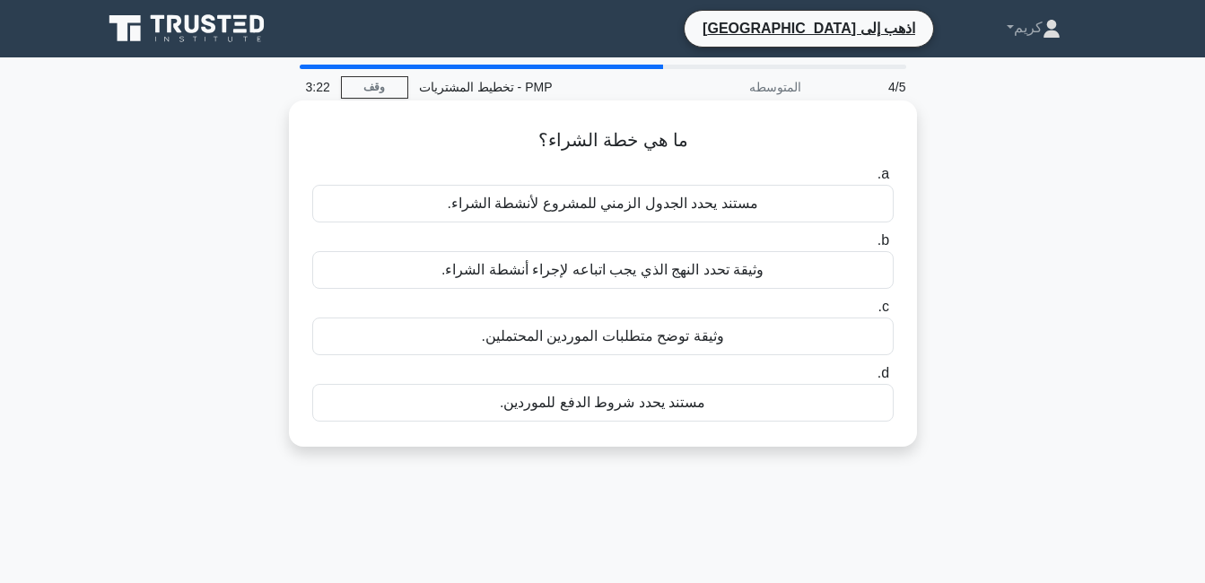
click at [516, 264] on div "وثيقة تحدد النهج الذي يجب اتباعه لإجراء أنشطة الشراء." at bounding box center [602, 270] width 581 height 38
click at [894, 247] on input "b. وثيقة تحدد النهج الذي يجب اتباعه لإجراء أنشطة الشراء." at bounding box center [894, 241] width 0 height 12
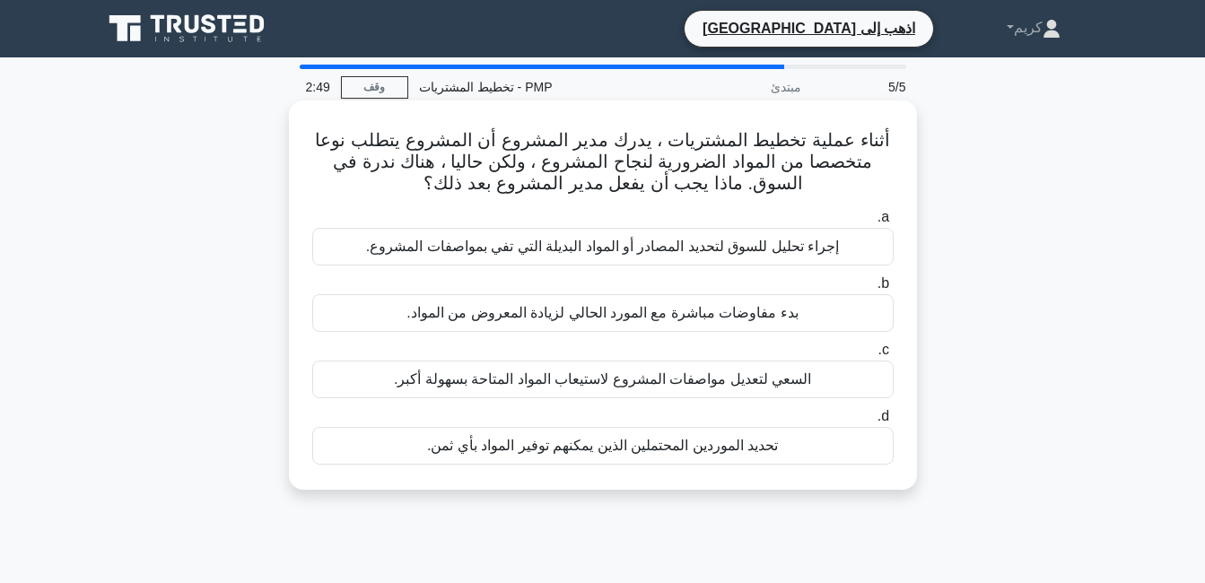
click at [628, 251] on div "إجراء تحليل للسوق لتحديد المصادر أو المواد البديلة التي تفي بمواصفات المشروع." at bounding box center [602, 247] width 581 height 38
click at [894, 223] on input "a. إجراء تحليل للسوق لتحديد المصادر أو المواد البديلة التي تفي بمواصفات المشروع." at bounding box center [894, 218] width 0 height 12
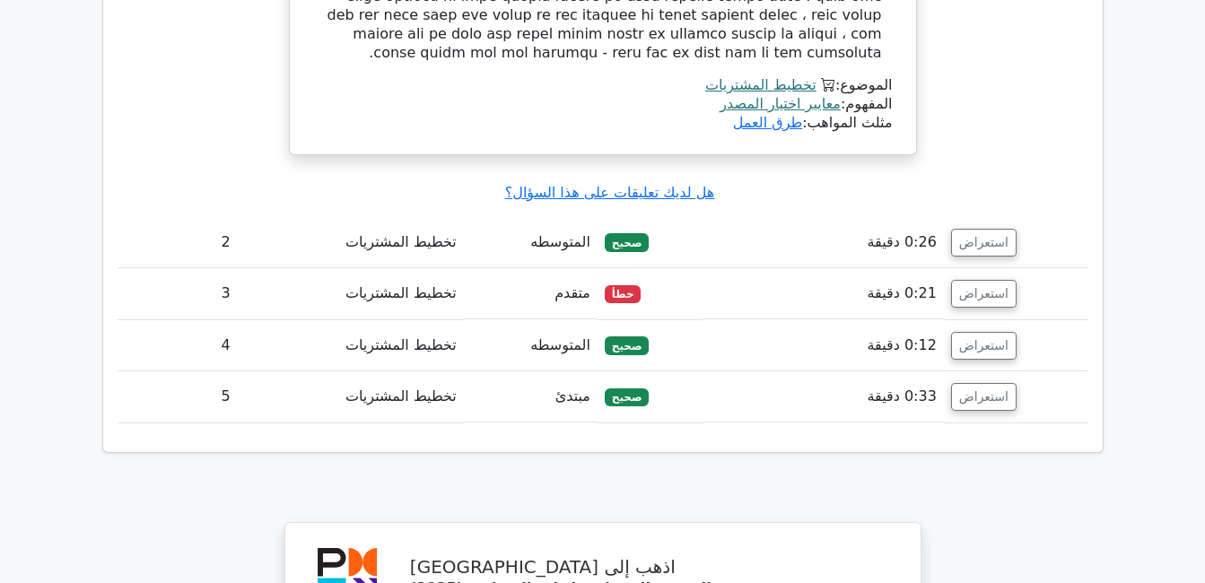
scroll to position [2049, 0]
click at [981, 281] on button "استعراض" at bounding box center [984, 295] width 66 height 28
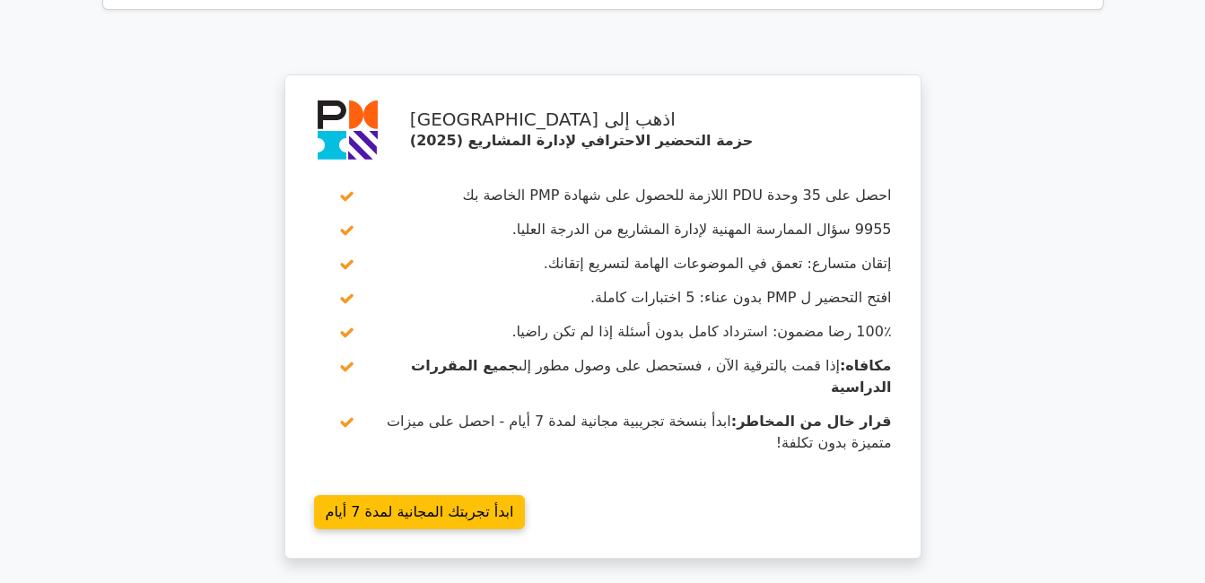
scroll to position [3351, 0]
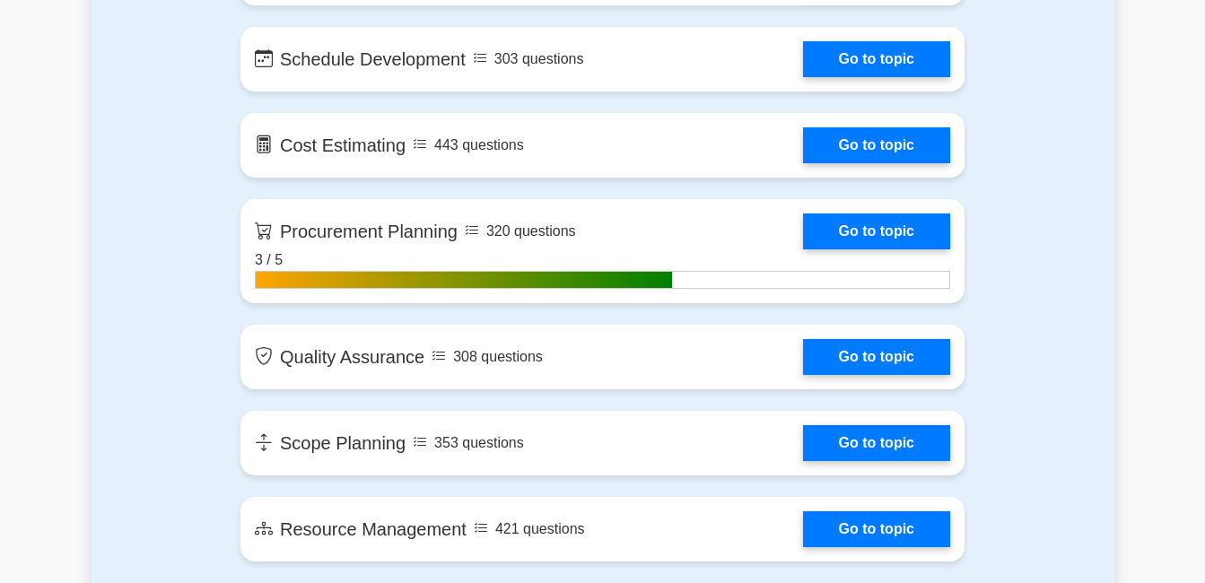
scroll to position [2294, 0]
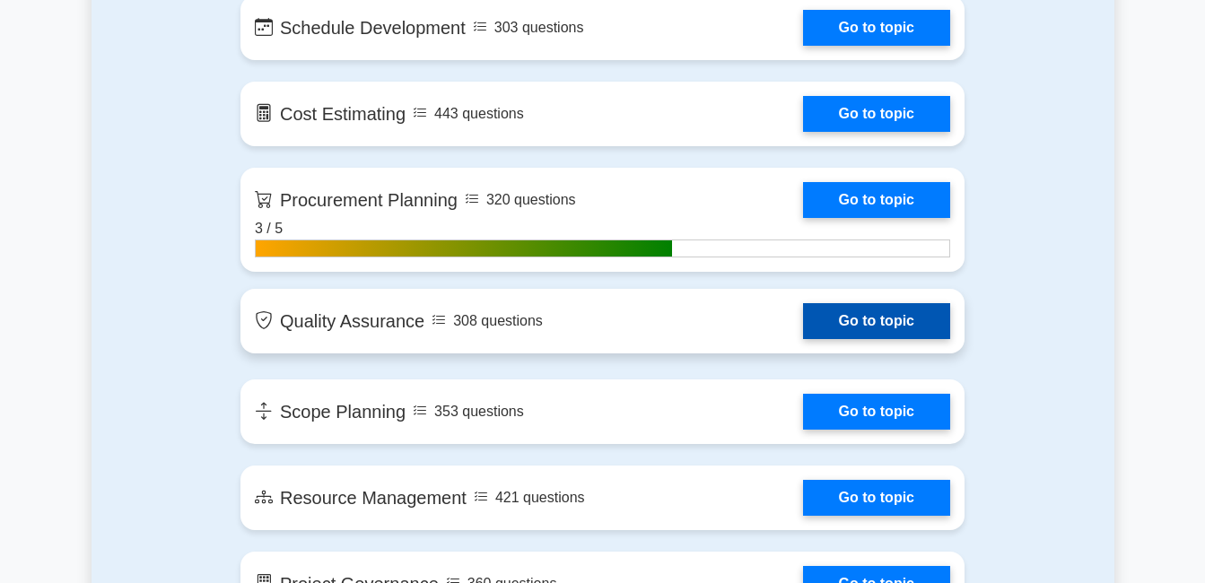
click at [867, 322] on link "Go to topic" at bounding box center [876, 321] width 147 height 36
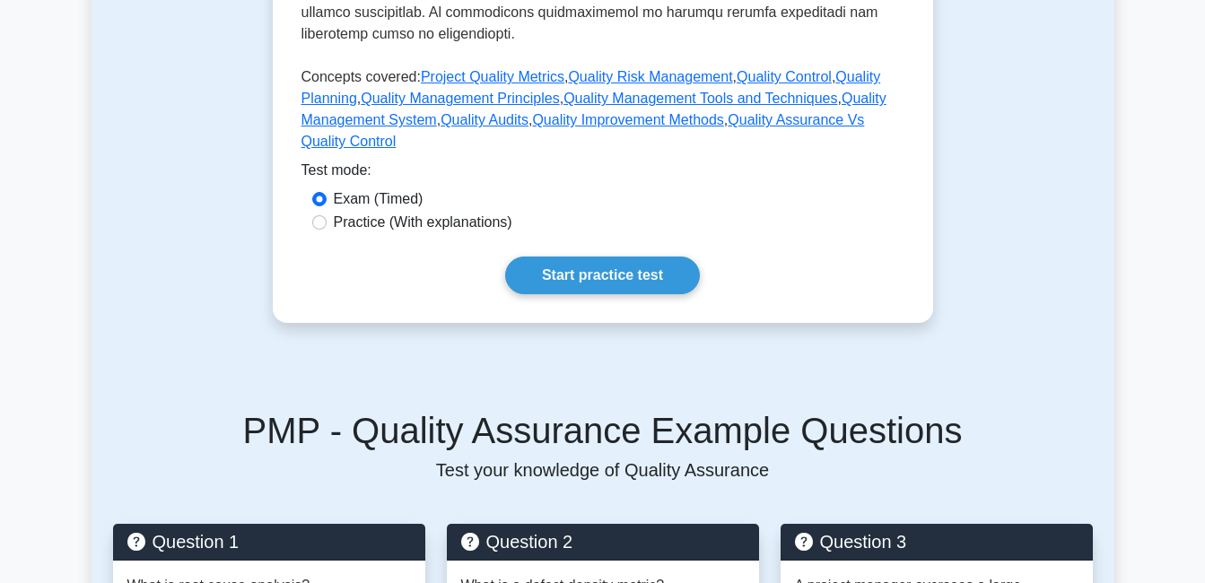
scroll to position [836, 0]
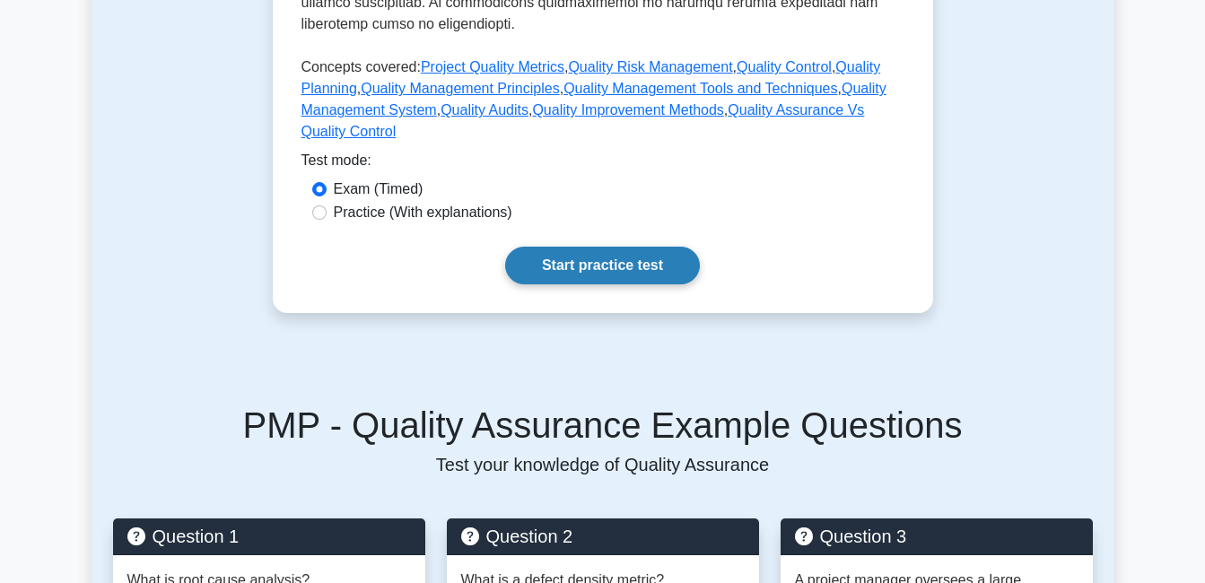
click at [665, 258] on link "Start practice test" at bounding box center [602, 266] width 195 height 38
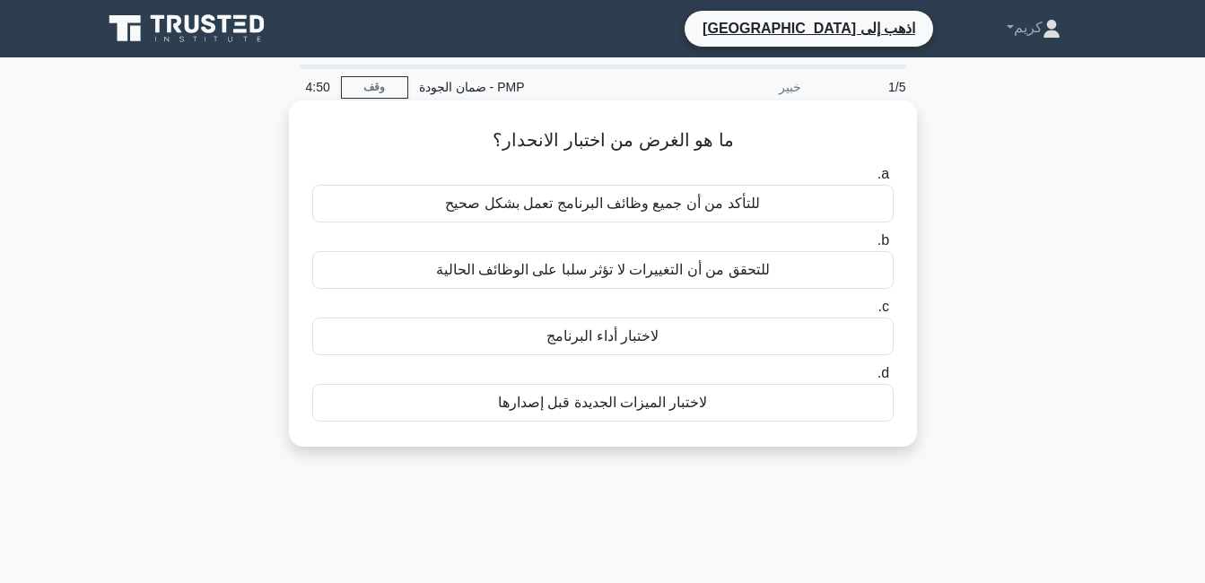
scroll to position [1, 0]
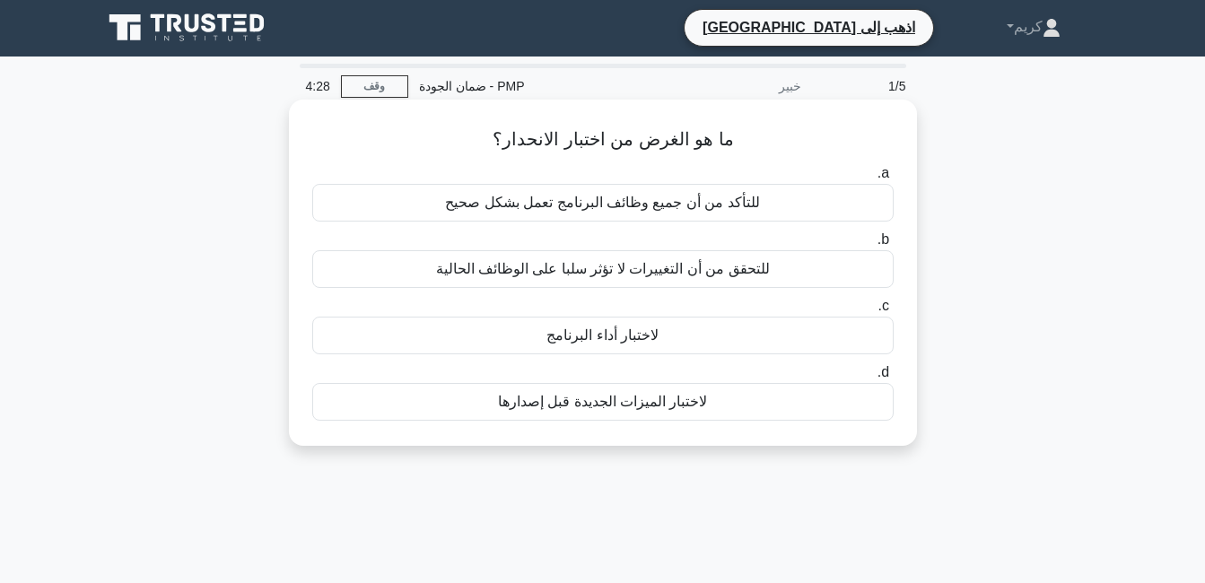
click at [782, 275] on div "للتحقق من أن التغييرات لا تؤثر سلبا على الوظائف الحالية" at bounding box center [602, 269] width 581 height 38
click at [894, 246] on input "b. للتحقق من أن التغييرات لا تؤثر سلبا على الوظائف الحالية" at bounding box center [894, 240] width 0 height 12
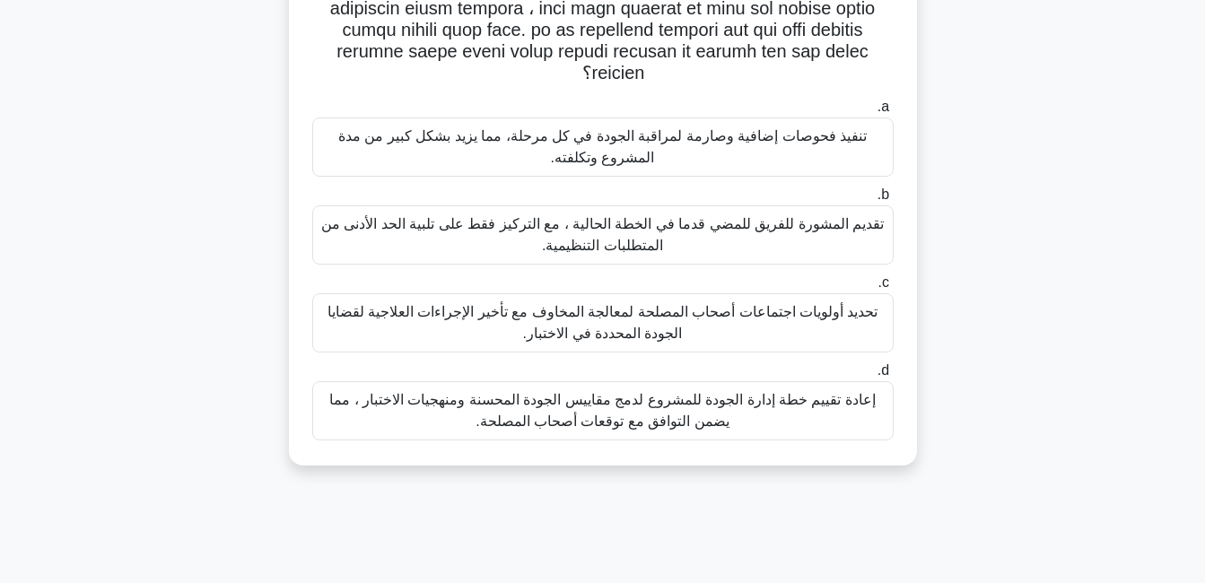
scroll to position [282, 0]
click at [755, 240] on div "تقديم المشورة للفريق للمضي قدما في الخطة الحالية ، مع التركيز فقط على تلبية الح…" at bounding box center [602, 235] width 581 height 59
click at [894, 202] on input "b. تقديم المشورة للفريق للمضي قدما في الخطة الحالية ، مع التركيز فقط على تلبية …" at bounding box center [894, 196] width 0 height 12
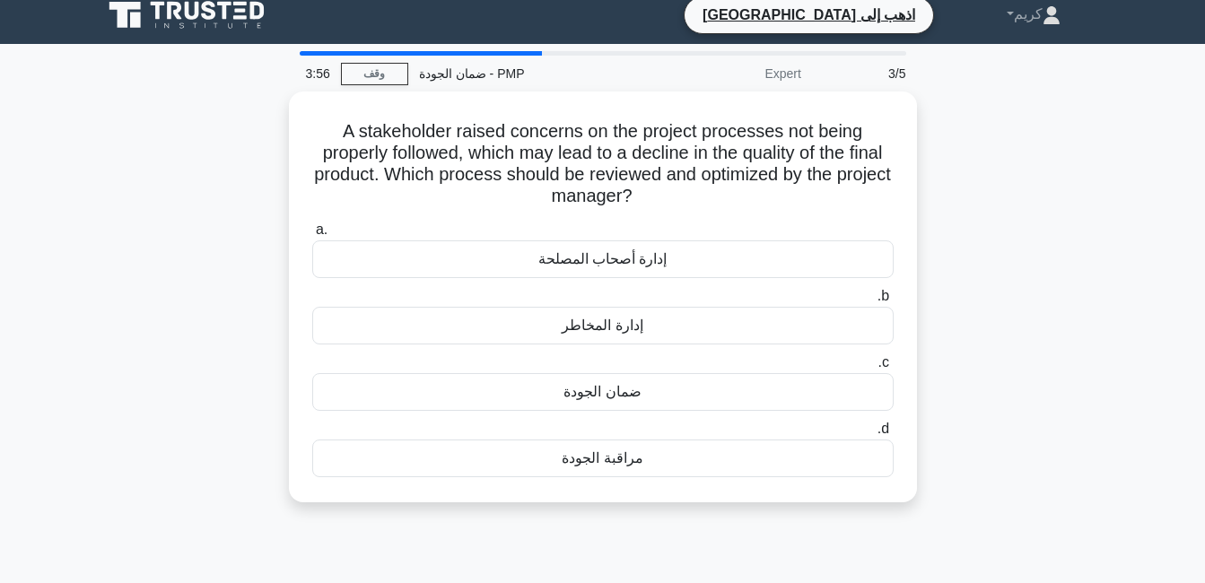
scroll to position [0, 0]
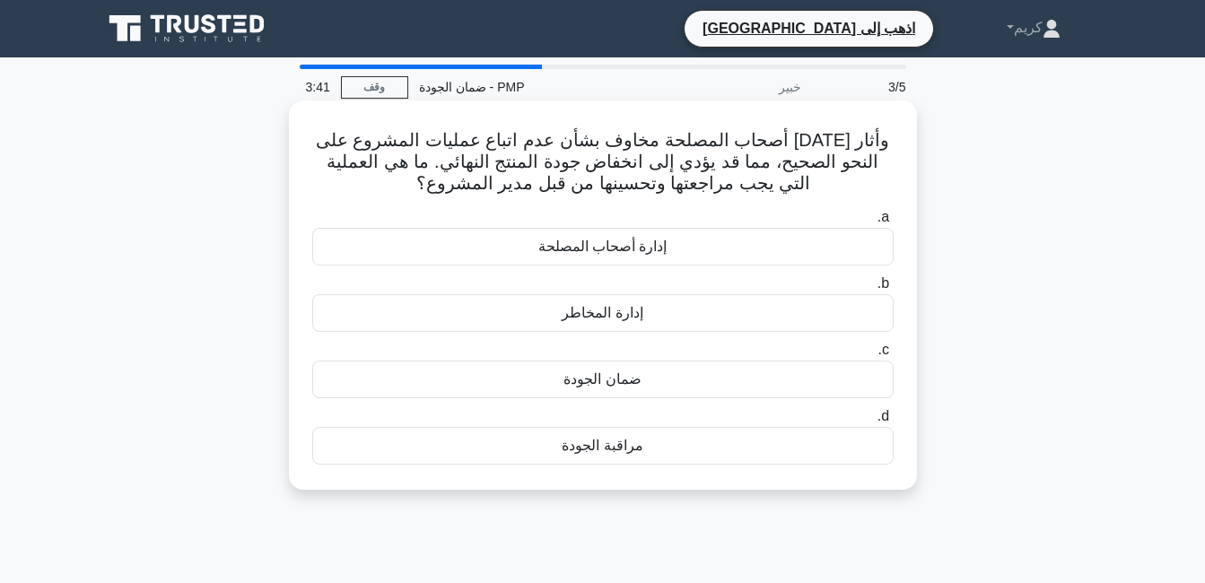
click at [619, 319] on div "إدارة المخاطر" at bounding box center [602, 313] width 581 height 38
click at [894, 290] on input "b. إدارة المخاطر" at bounding box center [894, 284] width 0 height 12
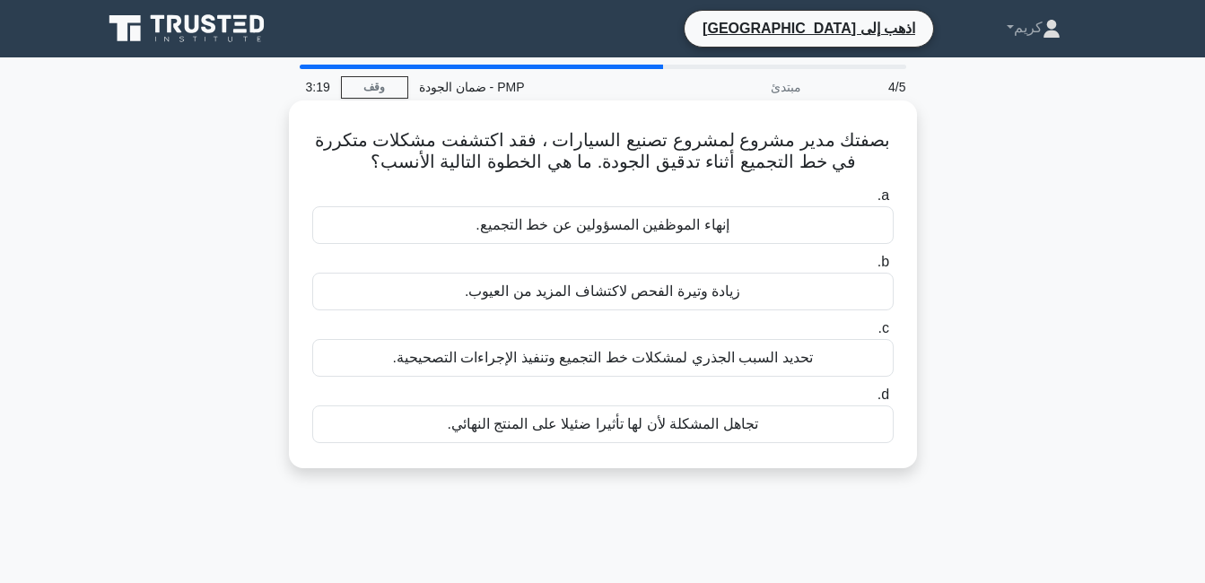
click at [695, 366] on div "تحديد السبب الجذري لمشكلات خط التجميع وتنفيذ الإجراءات التصحيحية." at bounding box center [602, 358] width 581 height 38
click at [894, 335] on input "c. تحديد السبب الجذري لمشكلات خط التجميع وتنفيذ الإجراءات التصحيحية." at bounding box center [894, 329] width 0 height 12
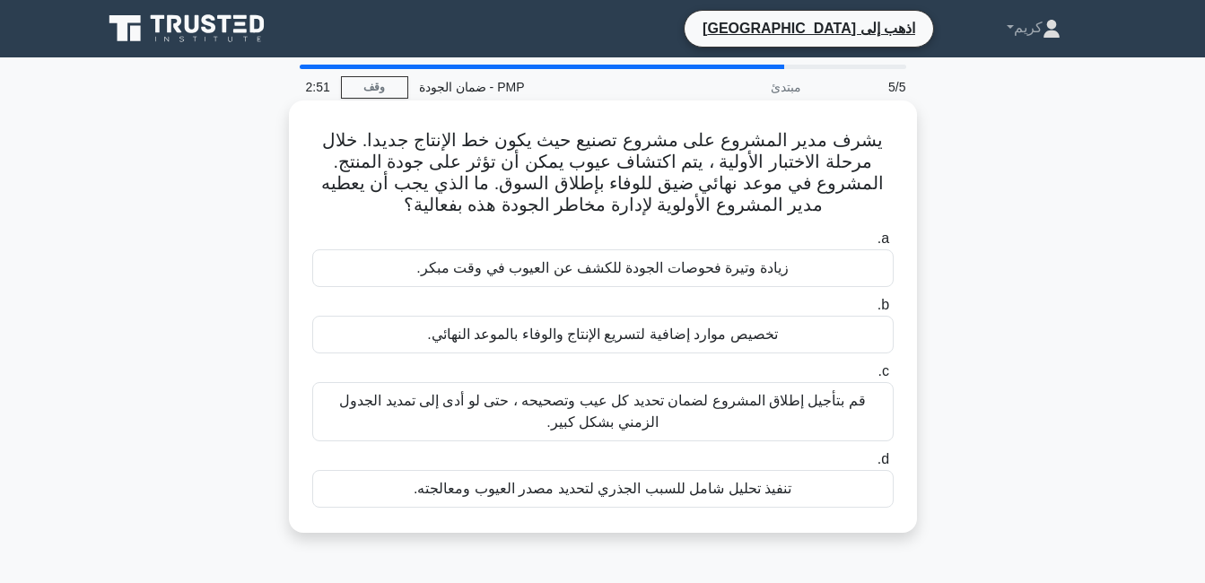
click at [727, 337] on div "تخصيص موارد إضافية لتسريع الإنتاج والوفاء بالموعد النهائي." at bounding box center [602, 335] width 581 height 38
click at [894, 311] on input "b. تخصيص موارد إضافية لتسريع الإنتاج والوفاء بالموعد النهائي." at bounding box center [894, 306] width 0 height 12
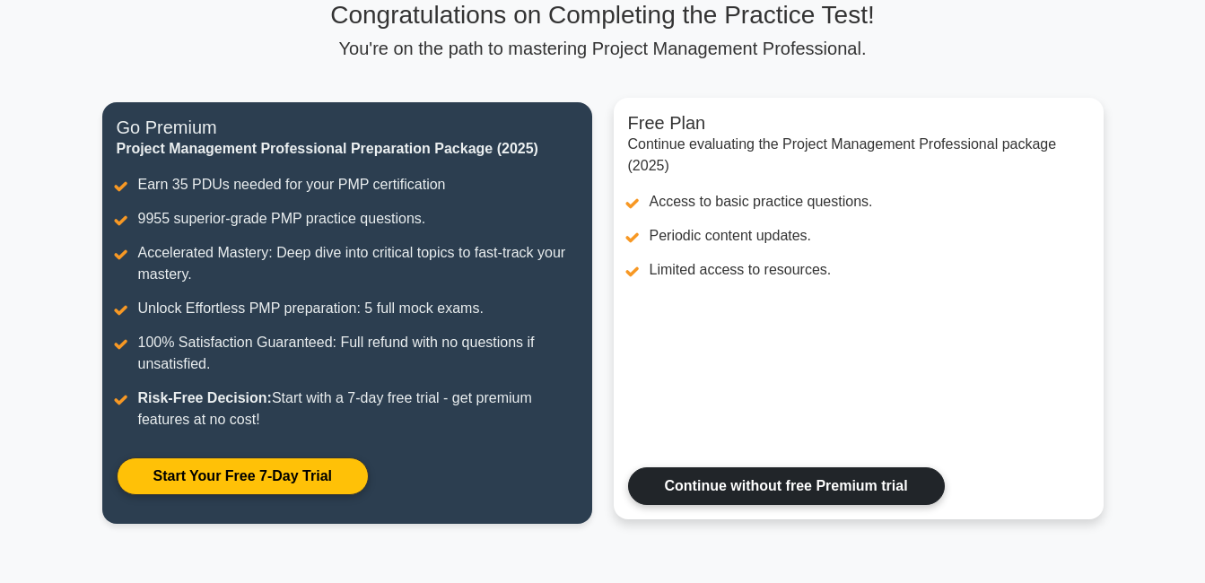
scroll to position [143, 0]
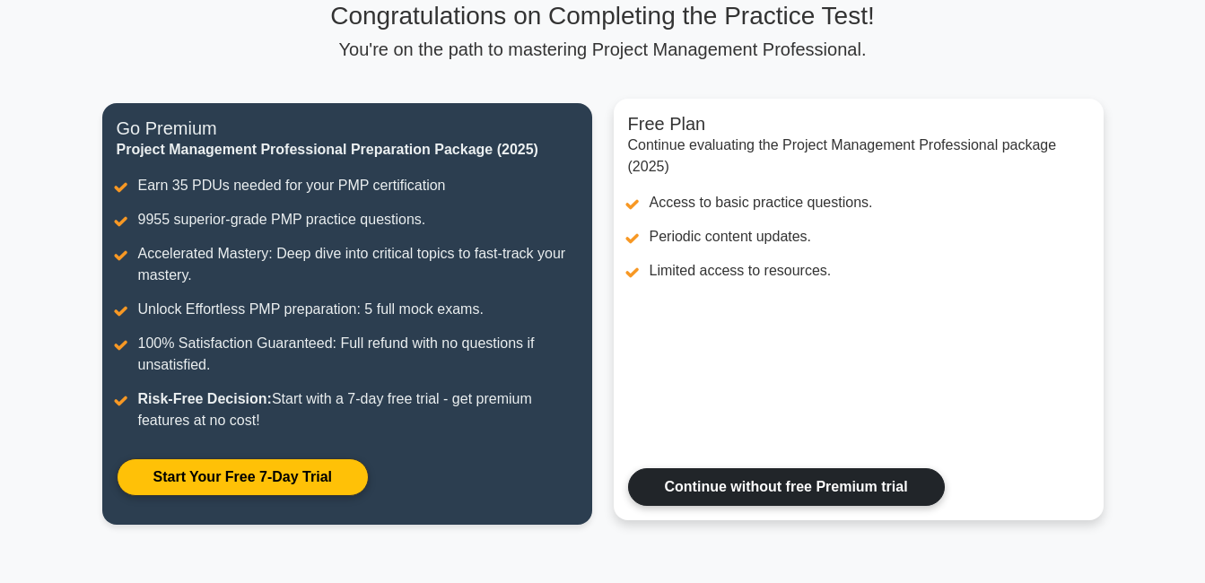
click at [733, 482] on link "Continue without free Premium trial" at bounding box center [786, 487] width 317 height 38
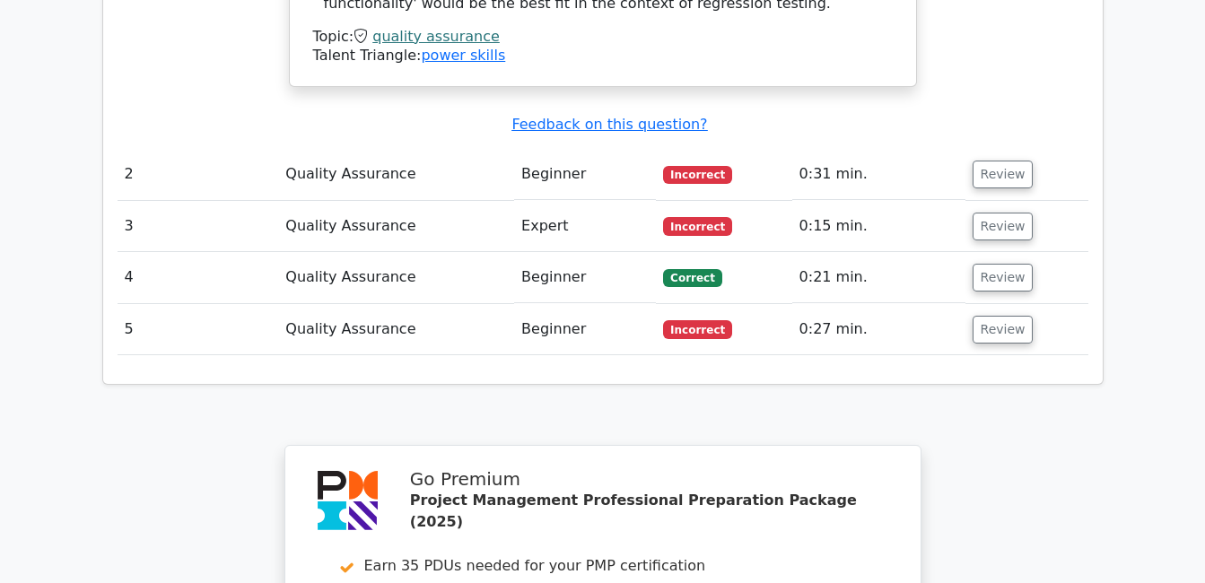
scroll to position [2056, 0]
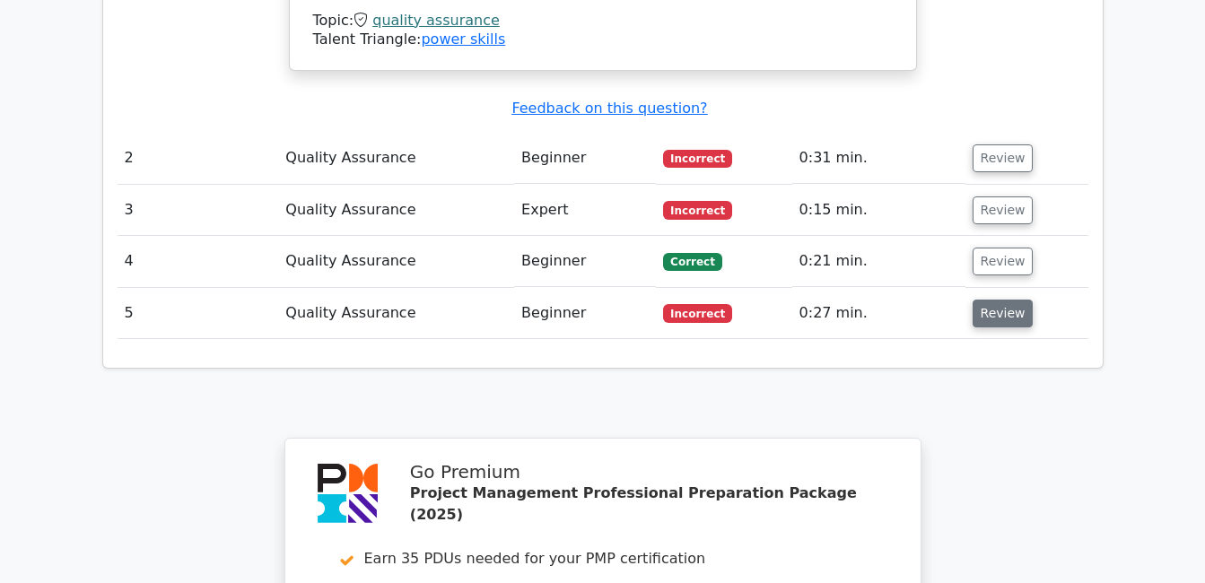
click at [1016, 300] on button "Review" at bounding box center [1003, 314] width 61 height 28
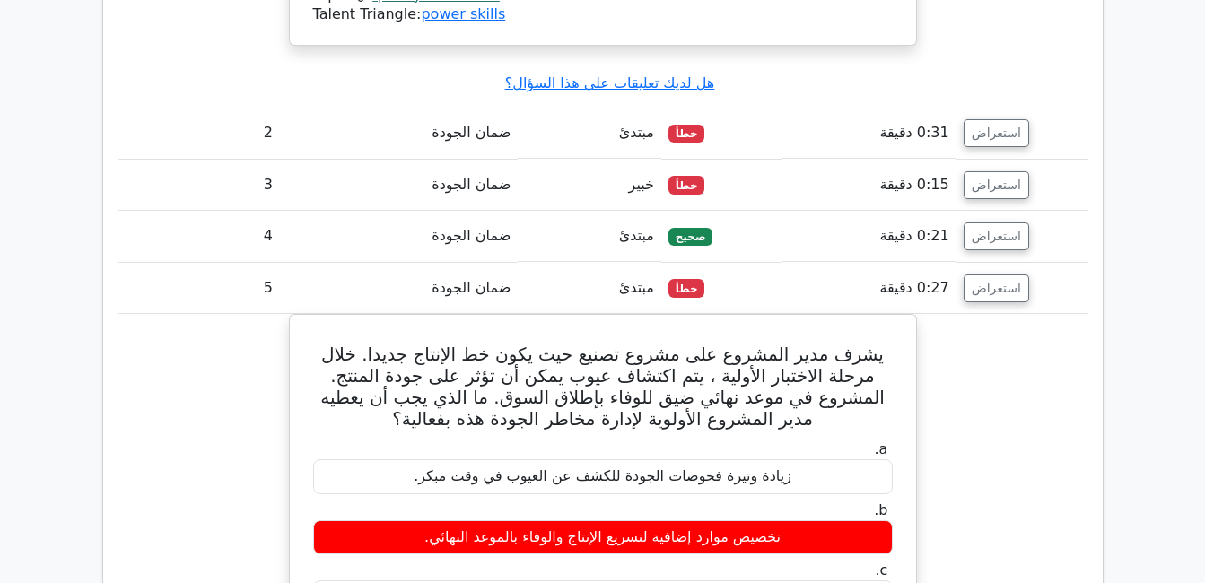
scroll to position [2073, 0]
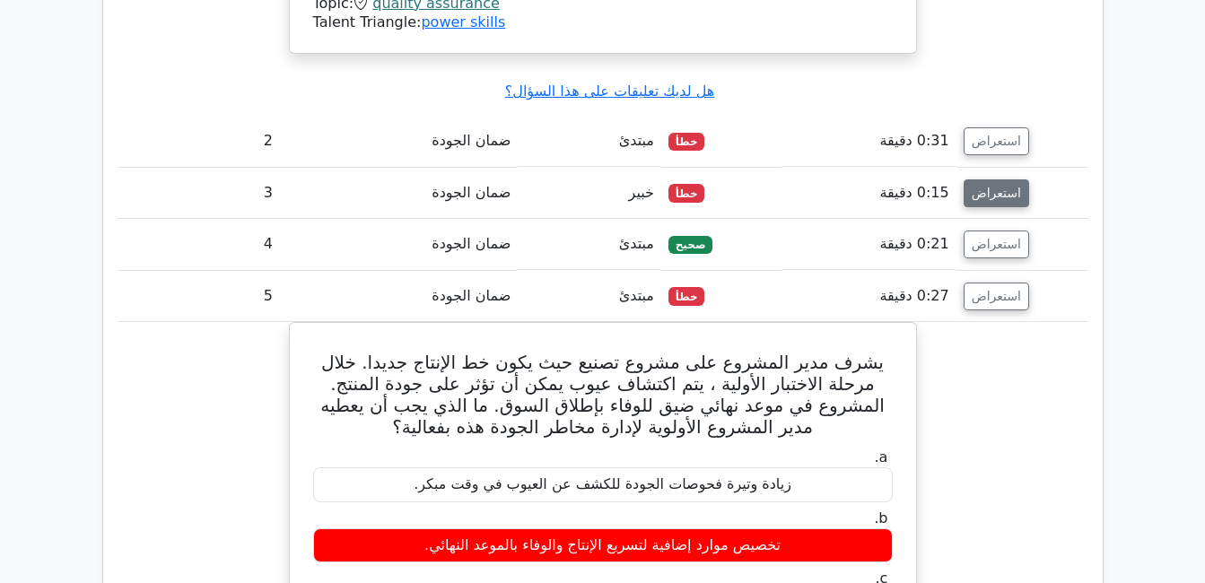
click at [973, 179] on button "استعراض" at bounding box center [997, 193] width 66 height 28
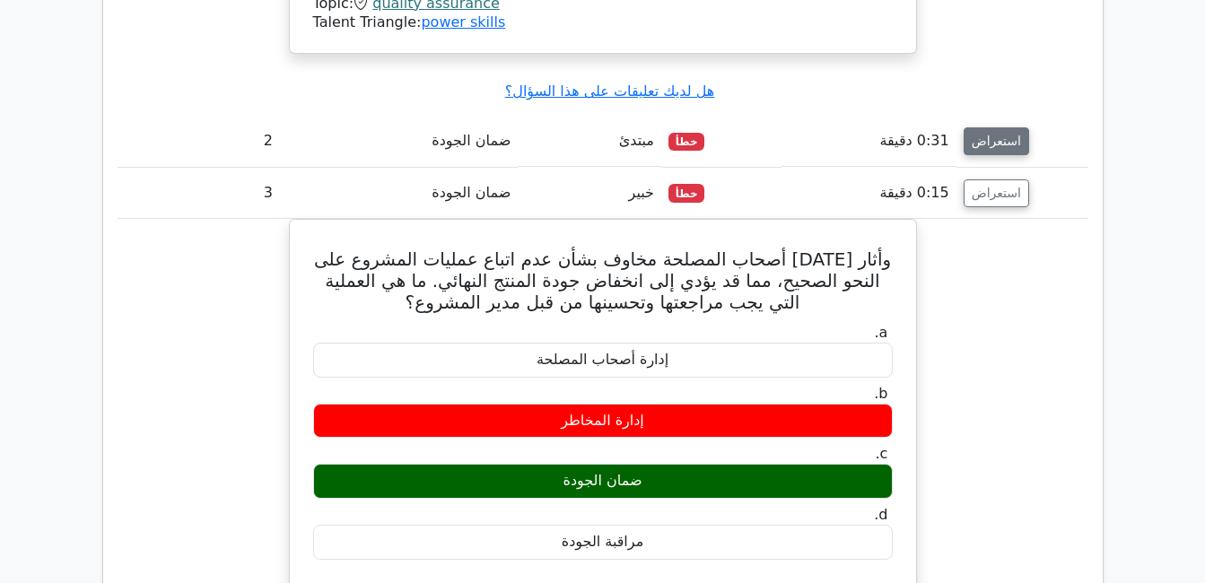
click at [969, 127] on button "استعراض" at bounding box center [997, 141] width 66 height 28
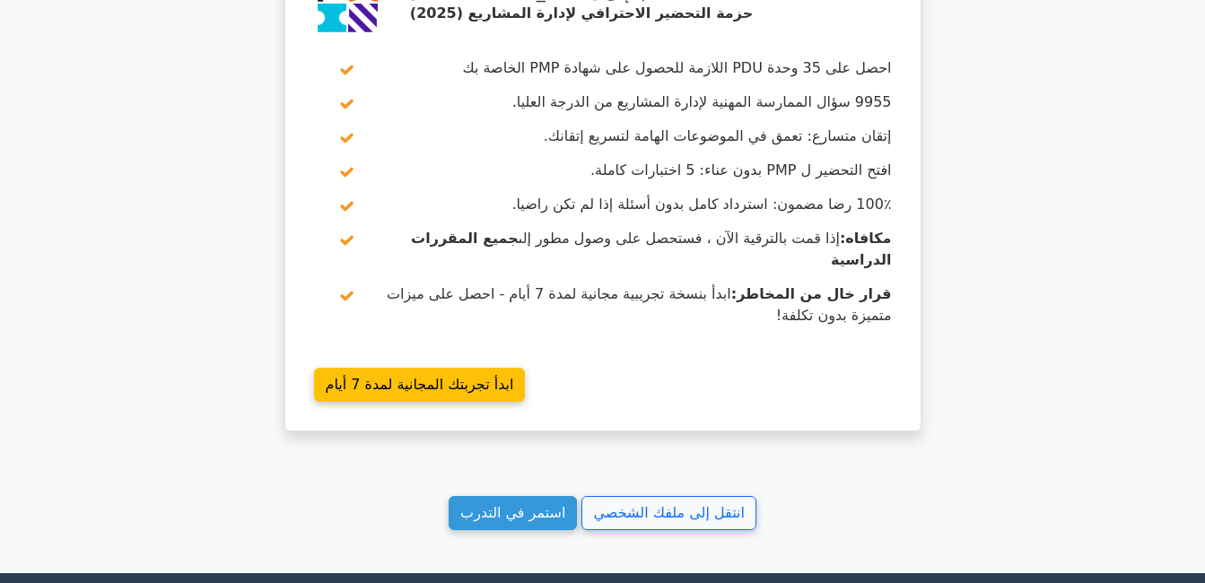
scroll to position [5159, 0]
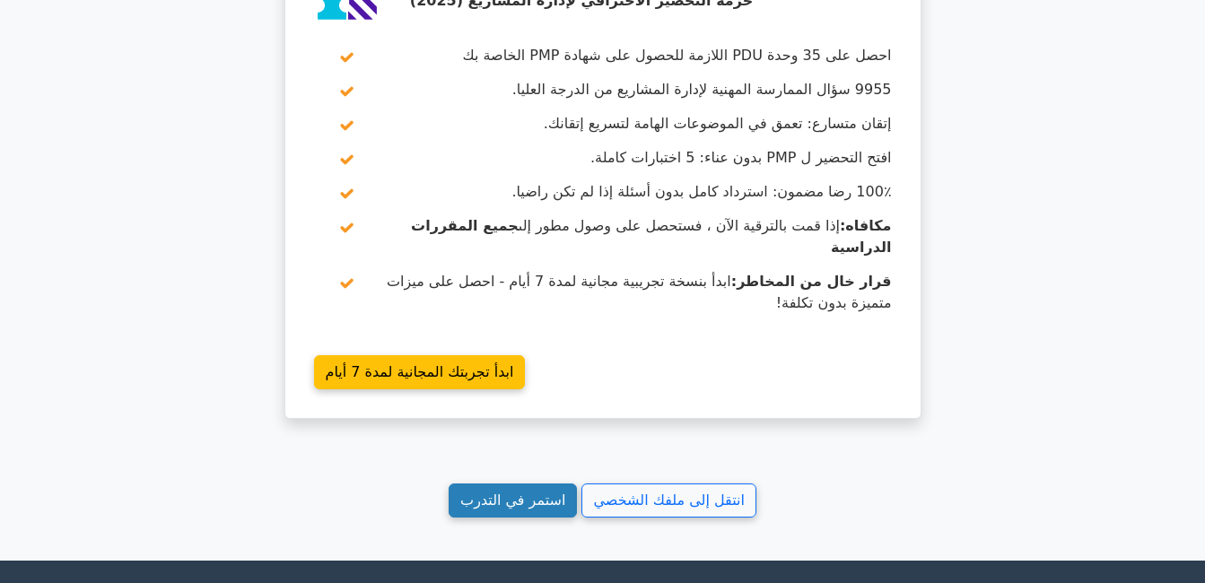
click at [546, 484] on link "استمر في التدرب" at bounding box center [513, 501] width 128 height 34
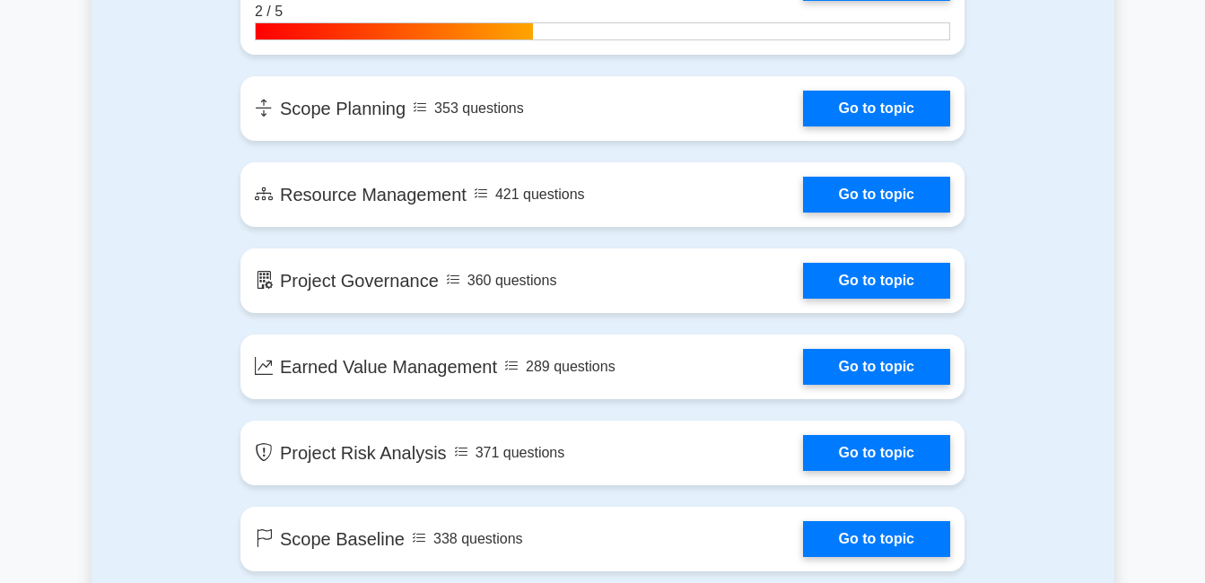
scroll to position [2645, 0]
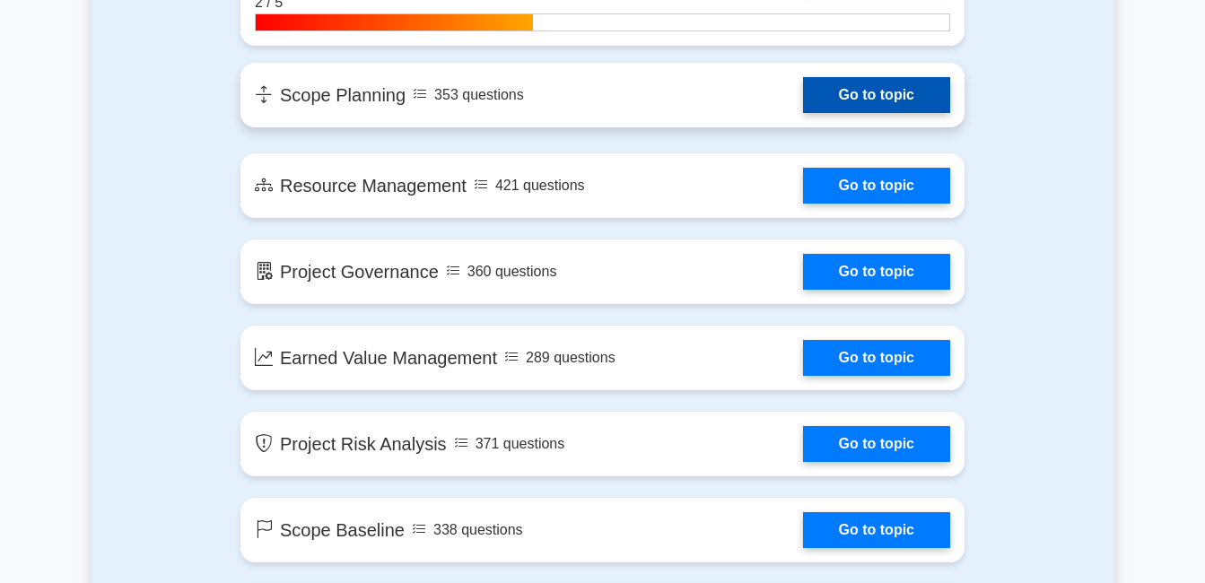
click at [882, 103] on link "Go to topic" at bounding box center [876, 95] width 147 height 36
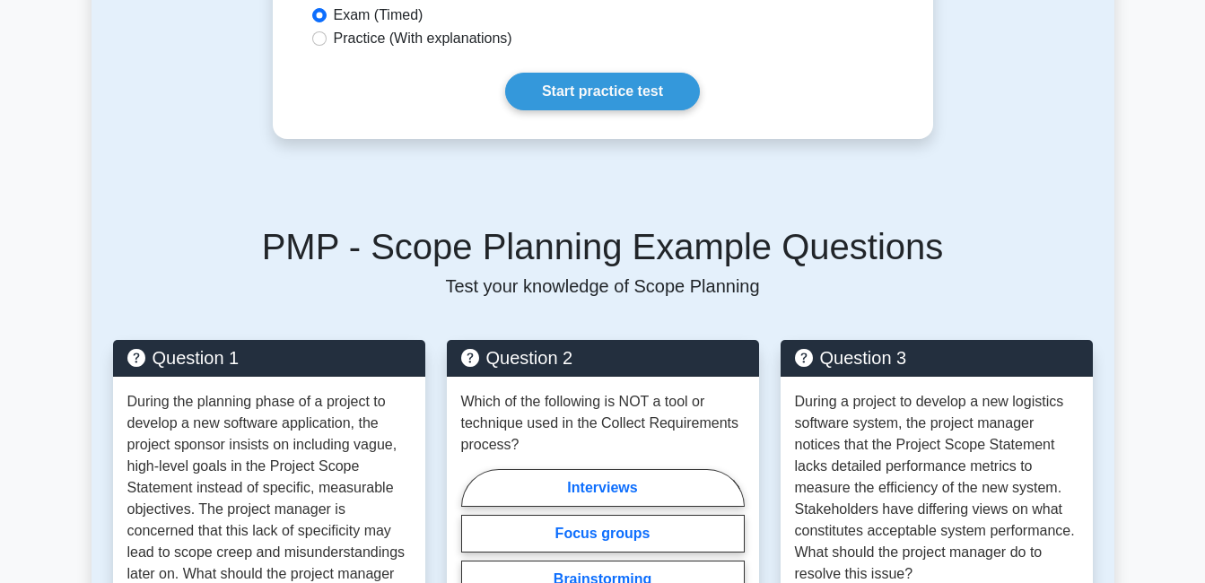
scroll to position [1030, 0]
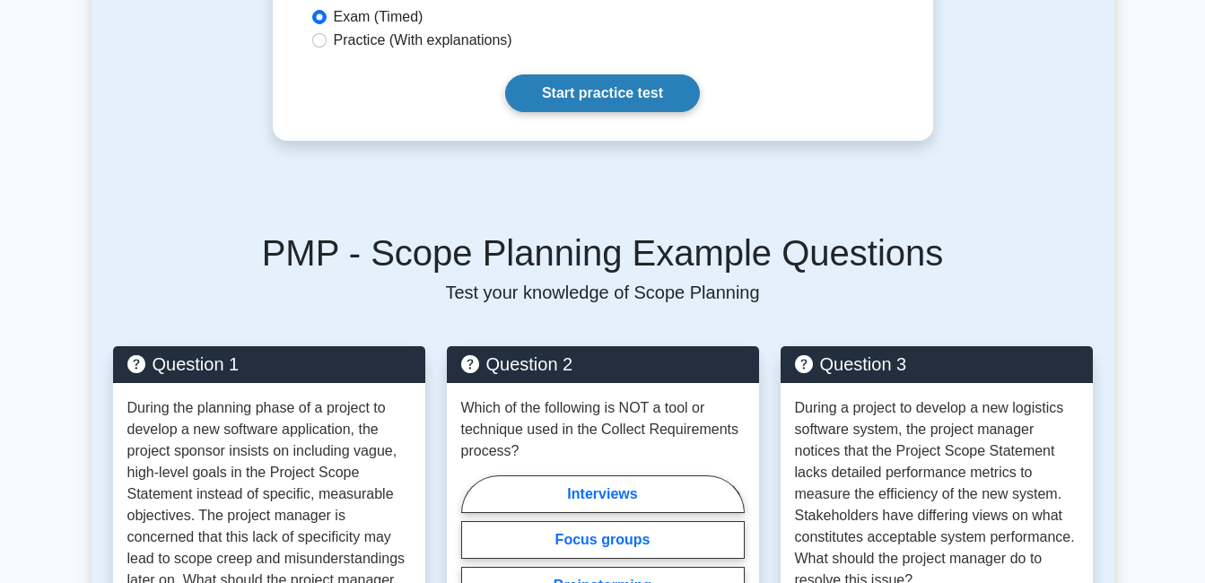
click at [658, 74] on link "Start practice test" at bounding box center [602, 93] width 195 height 38
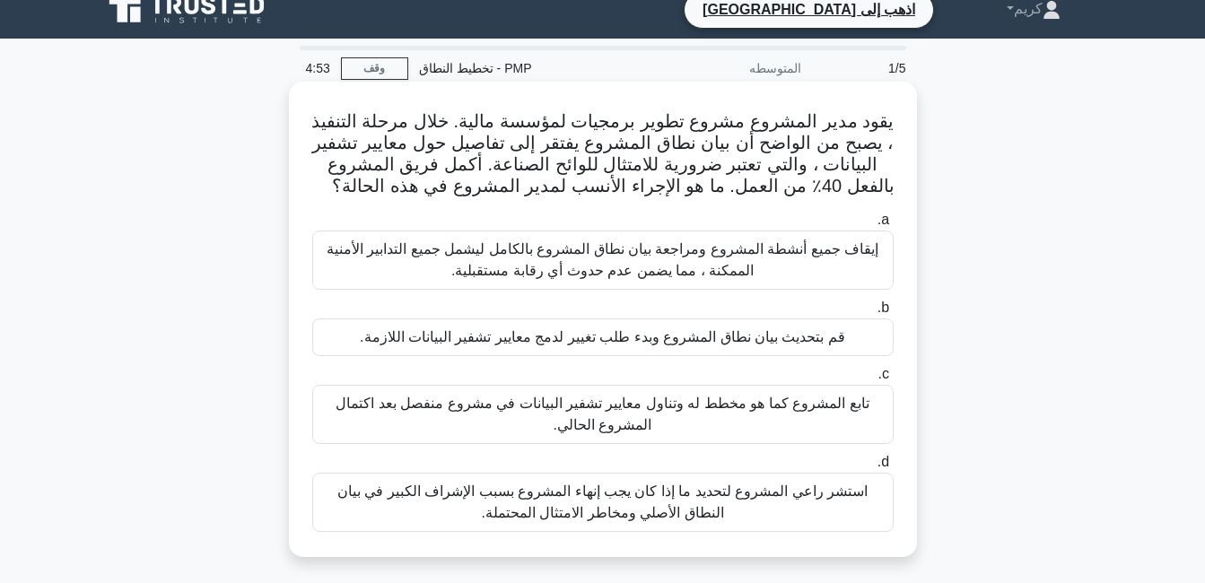
scroll to position [26, 0]
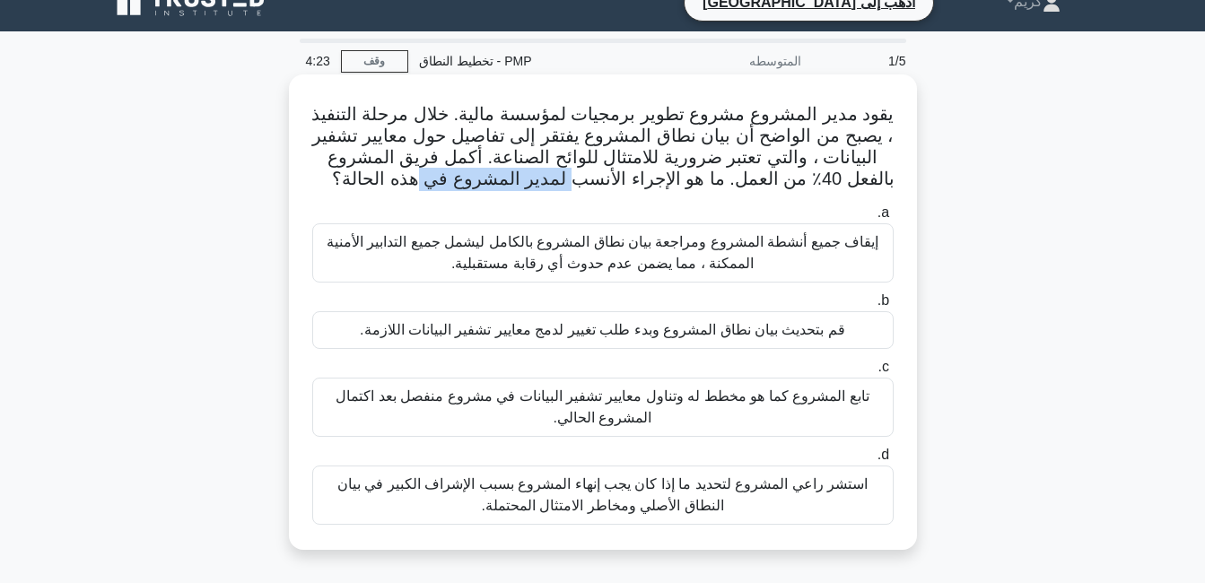
drag, startPoint x: 429, startPoint y: 190, endPoint x: 579, endPoint y: 187, distance: 149.9
click at [579, 187] on font "يقود مدير المشروع مشروع تطوير برمجيات لمؤسسة مالية. خلال مرحلة التنفيذ ، يصبح م…" at bounding box center [602, 146] width 584 height 84
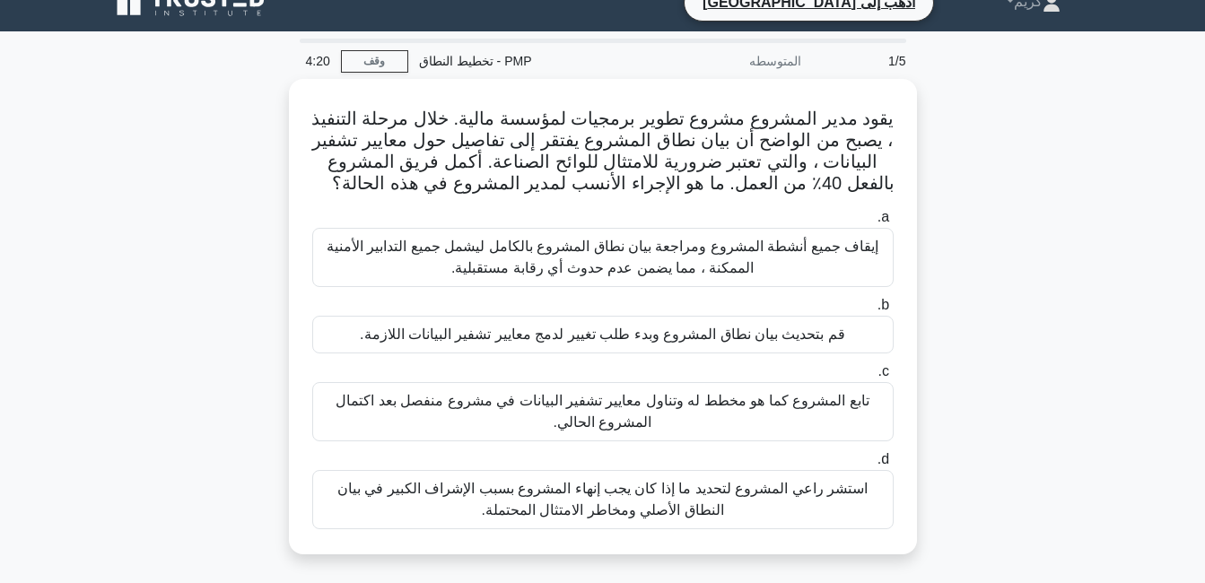
click at [951, 202] on div "يقود مدير المشروع مشروع تطوير برمجيات لمؤسسة مالية. خلال مرحلة التنفيذ ، يصبح م…" at bounding box center [603, 327] width 1023 height 497
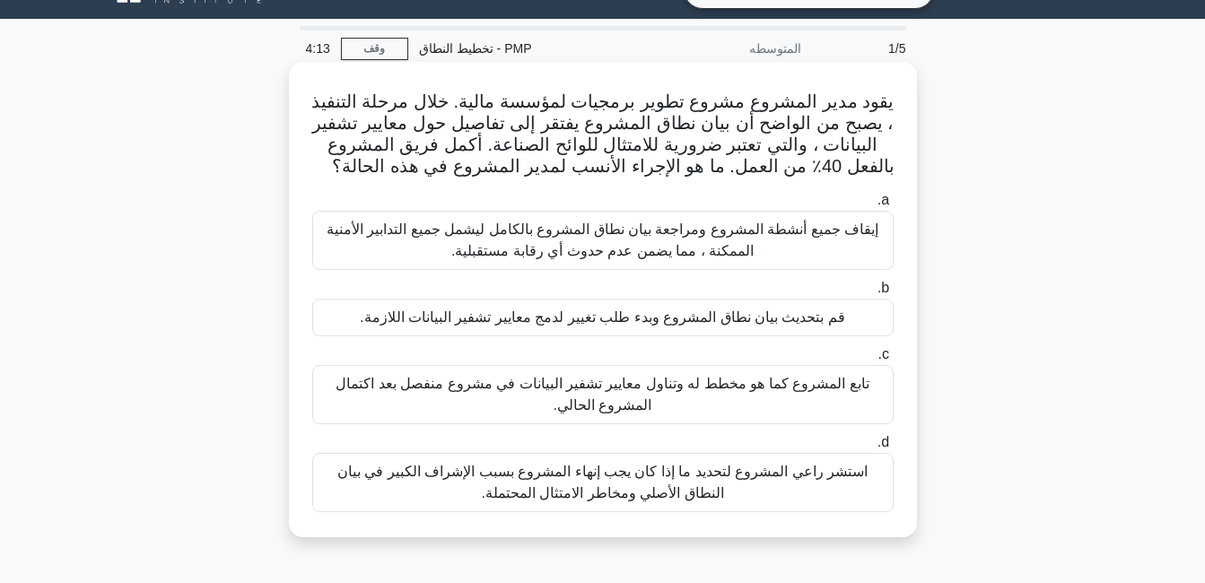
scroll to position [66, 0]
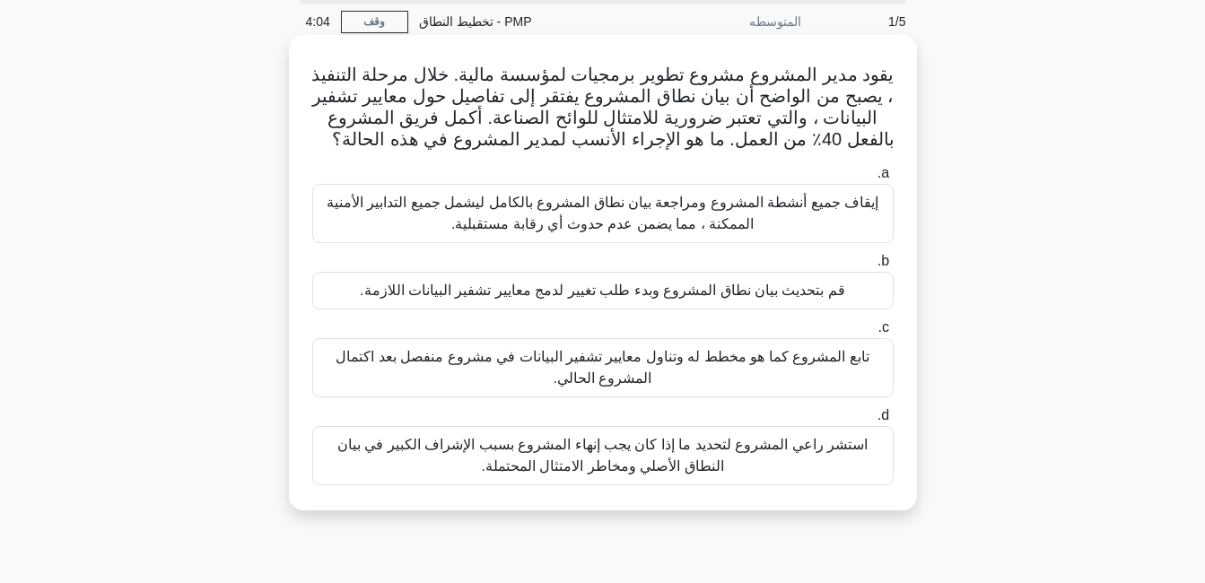
click at [779, 291] on div "قم بتحديث بيان نطاق المشروع وبدء طلب تغيير لدمج معايير تشفير البيانات اللازمة." at bounding box center [602, 291] width 581 height 38
click at [894, 267] on input "b. قم بتحديث بيان نطاق المشروع وبدء طلب تغيير لدمج معايير تشفير البيانات اللازم…" at bounding box center [894, 262] width 0 height 12
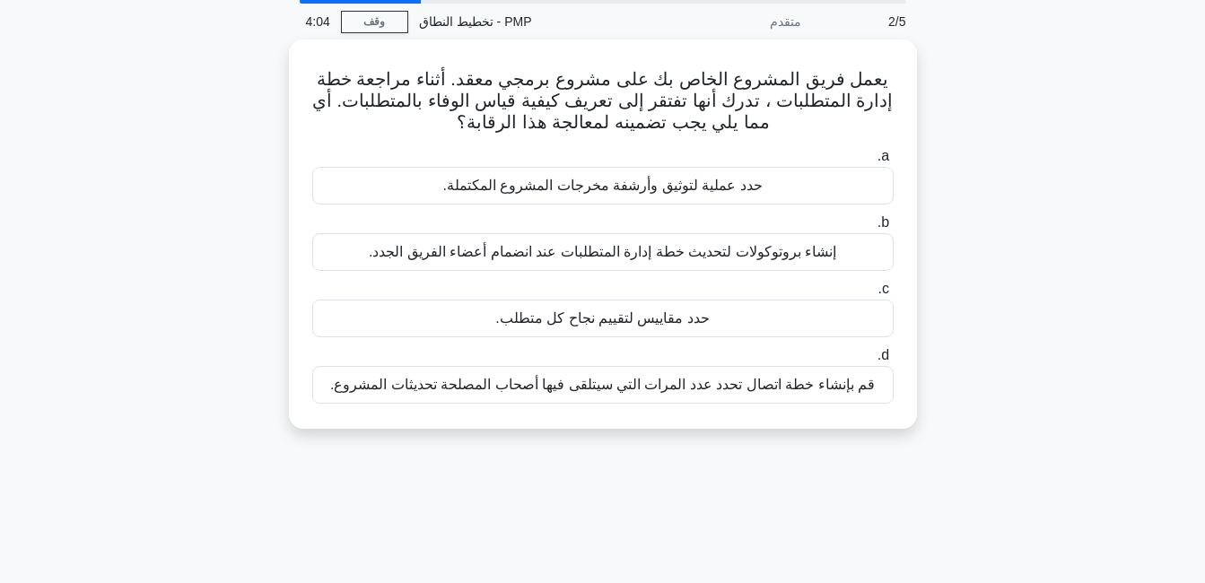
scroll to position [0, 0]
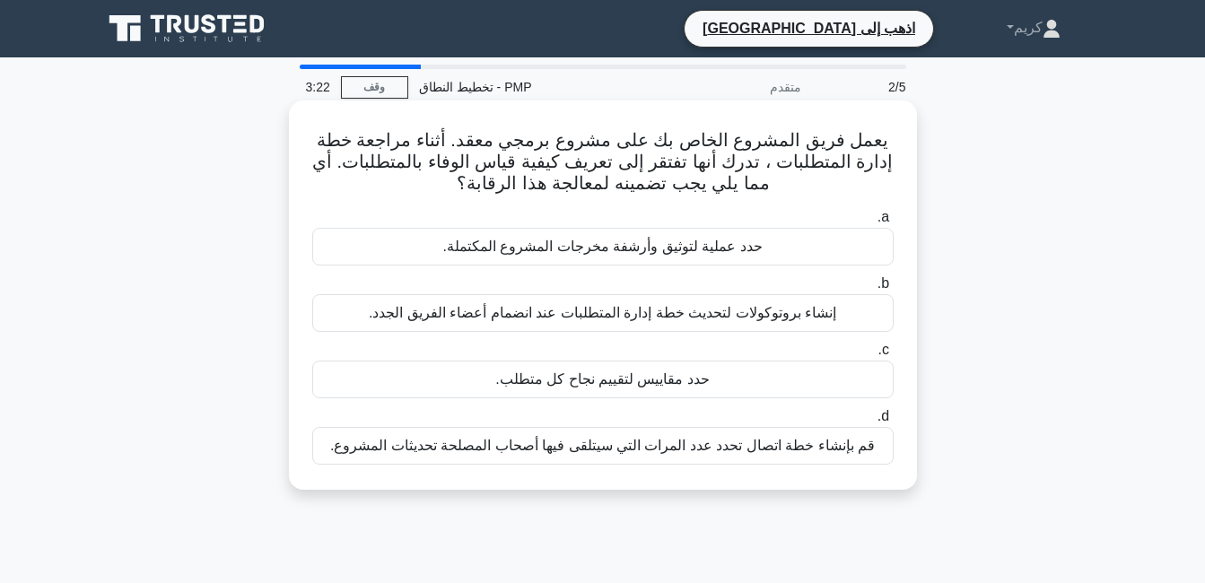
click at [712, 314] on div "إنشاء بروتوكولات لتحديث خطة إدارة المتطلبات عند انضمام أعضاء الفريق الجدد." at bounding box center [602, 313] width 581 height 38
click at [894, 290] on input "b. إنشاء بروتوكولات لتحديث خطة إدارة المتطلبات عند انضمام أعضاء الفريق الجدد." at bounding box center [894, 284] width 0 height 12
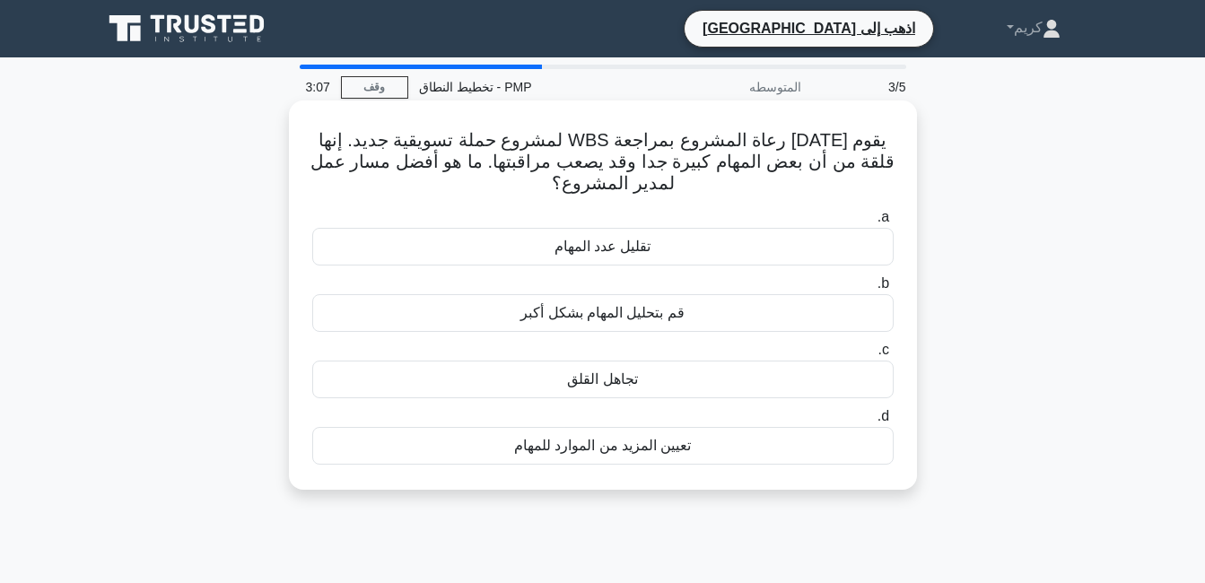
click at [726, 323] on div "قم بتحليل المهام بشكل أكبر" at bounding box center [602, 313] width 581 height 38
click at [894, 290] on input "b. قم بتحليل المهام بشكل أكبر" at bounding box center [894, 284] width 0 height 12
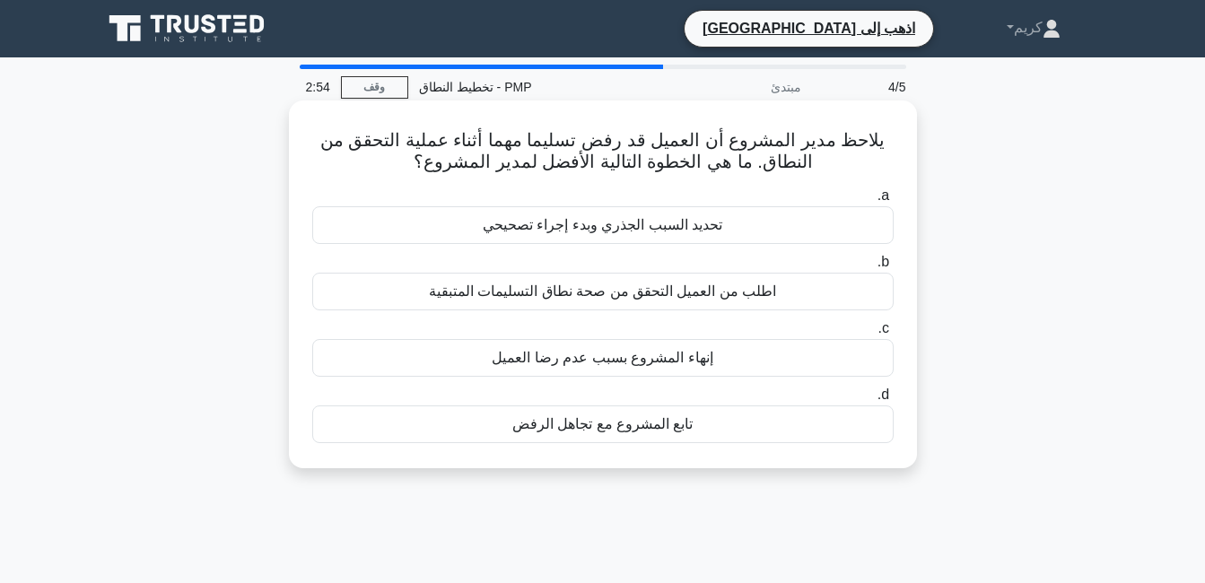
click at [719, 228] on div "تحديد السبب الجذري وبدء إجراء تصحيحي" at bounding box center [602, 225] width 581 height 38
click at [894, 202] on input "a. تحديد السبب الجذري وبدء إجراء تصحيحي" at bounding box center [894, 196] width 0 height 12
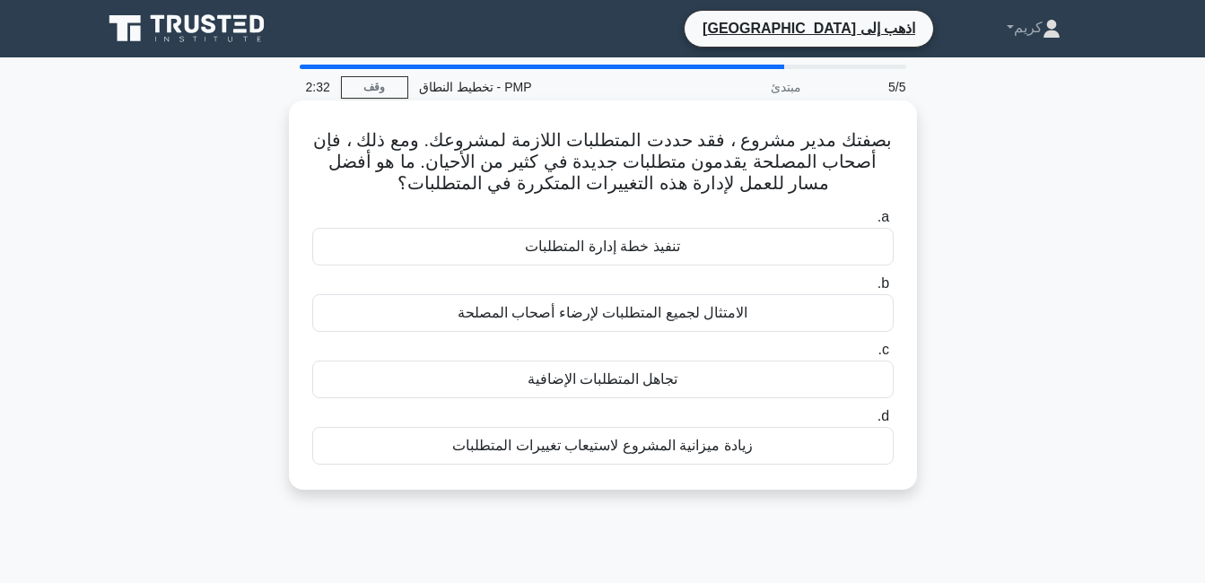
click at [637, 315] on div "الامتثال لجميع المتطلبات لإرضاء أصحاب المصلحة" at bounding box center [602, 313] width 581 height 38
click at [894, 290] on input "b. الامتثال لجميع المتطلبات لإرضاء أصحاب المصلحة" at bounding box center [894, 284] width 0 height 12
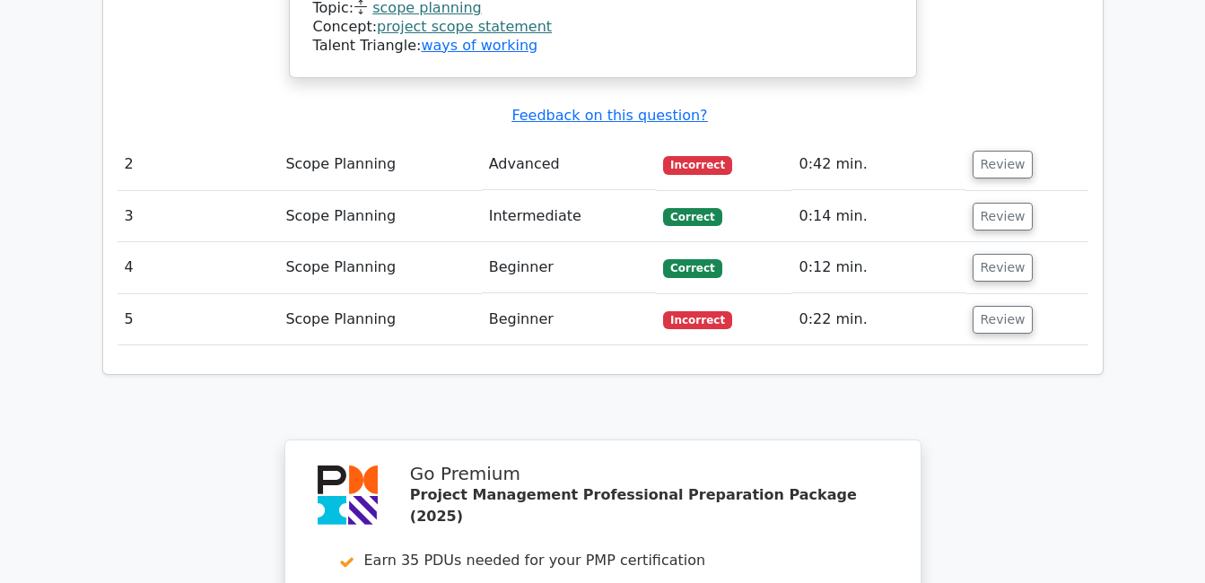
scroll to position [2615, 0]
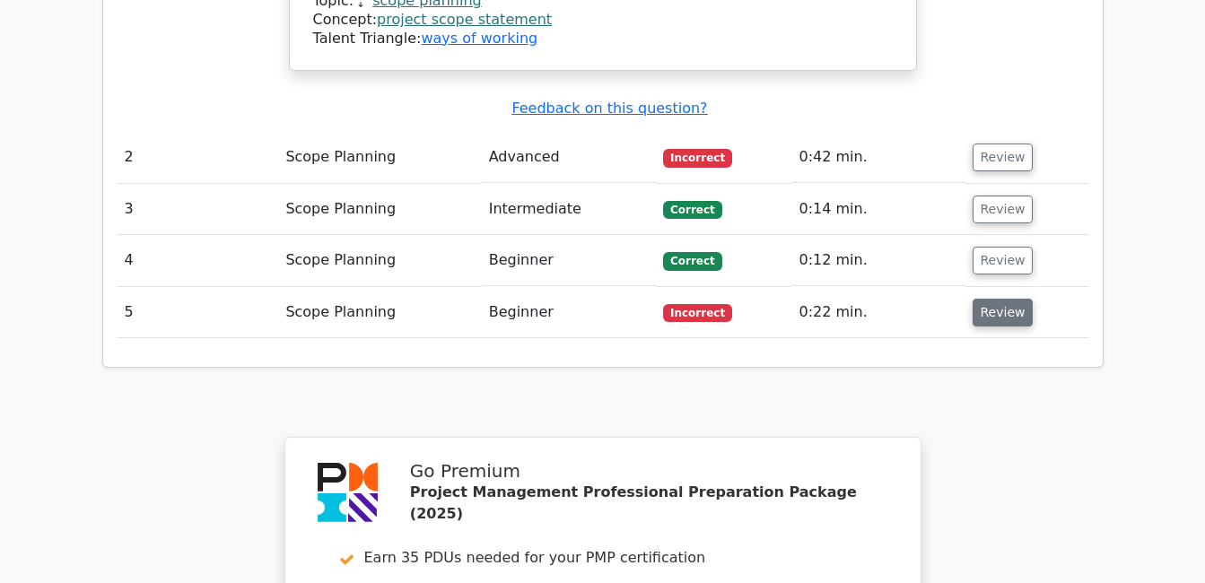
click at [1008, 299] on button "Review" at bounding box center [1003, 313] width 61 height 28
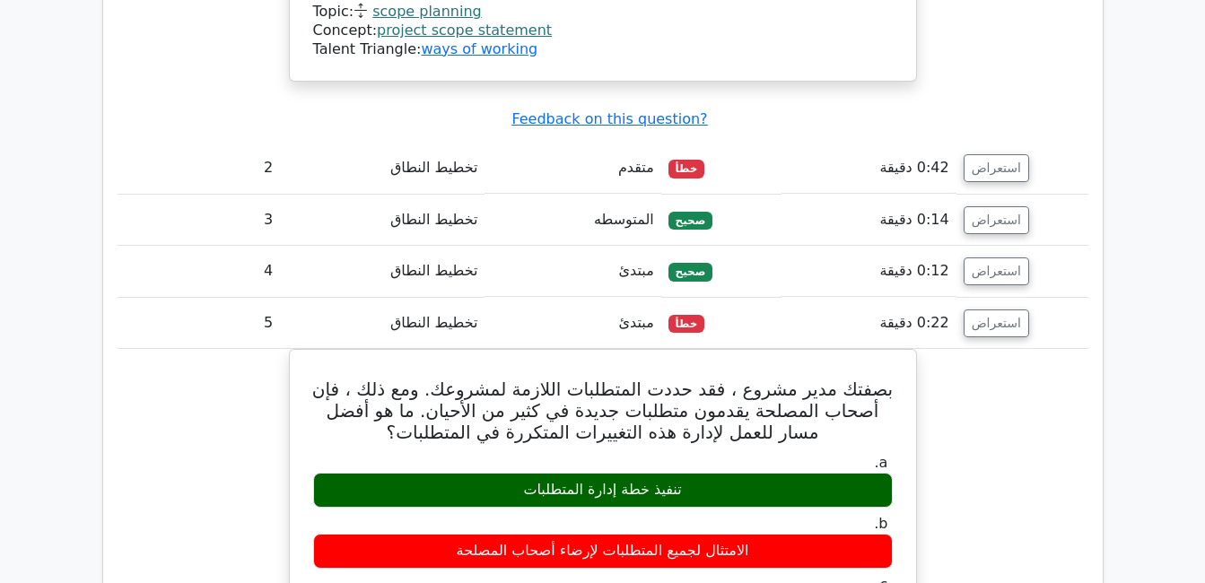
scroll to position [2602, 0]
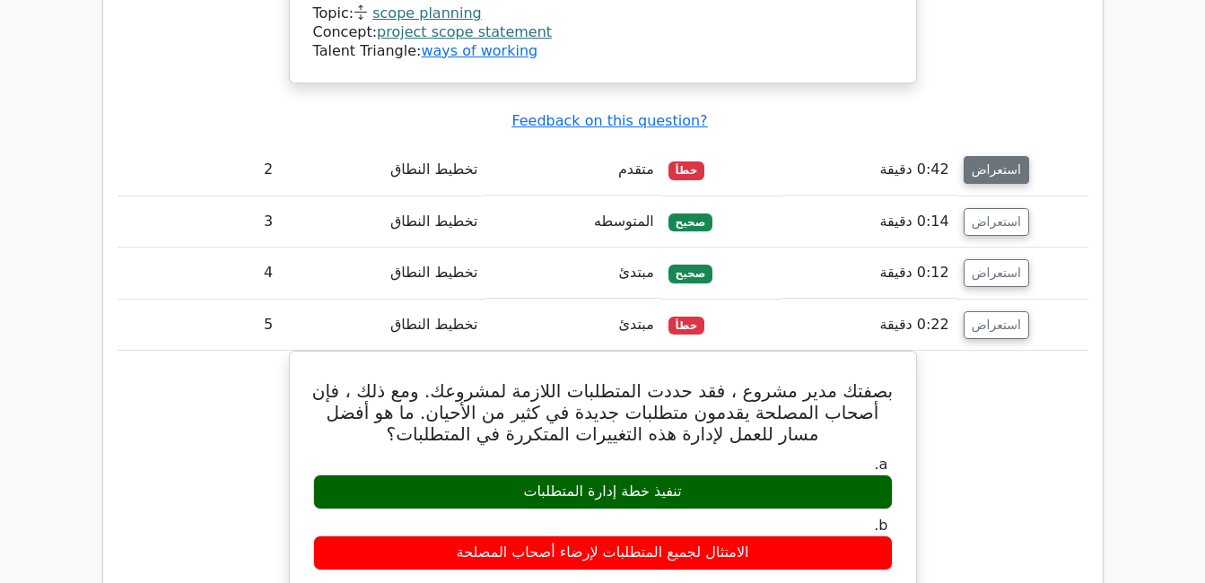
click at [992, 156] on button "استعراض" at bounding box center [997, 170] width 66 height 28
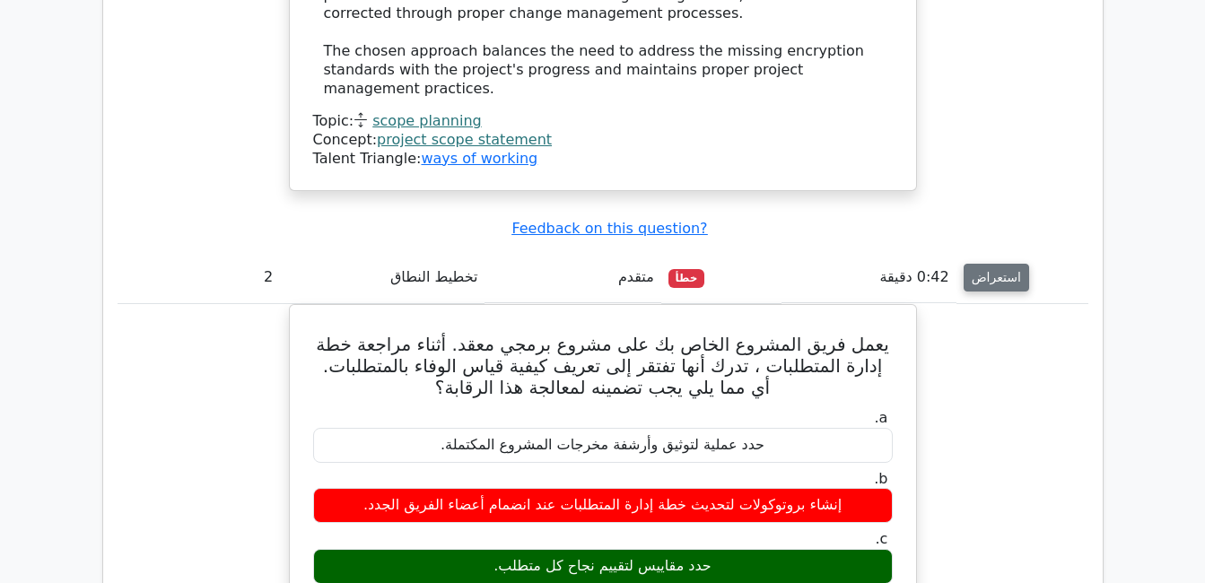
scroll to position [2494, 0]
